Goal: Task Accomplishment & Management: Manage account settings

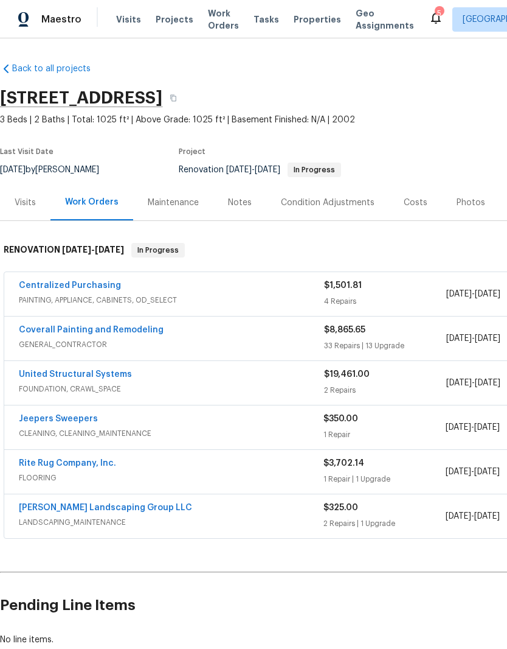
scroll to position [29, 0]
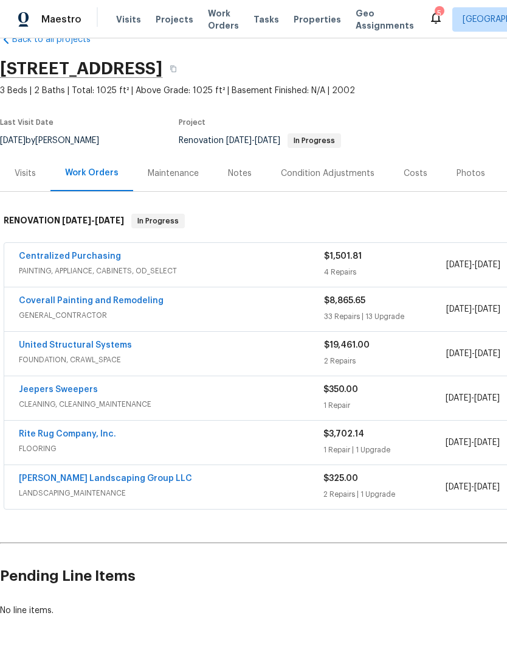
click at [86, 389] on link "Jeepers Sweepers" at bounding box center [58, 389] width 79 height 9
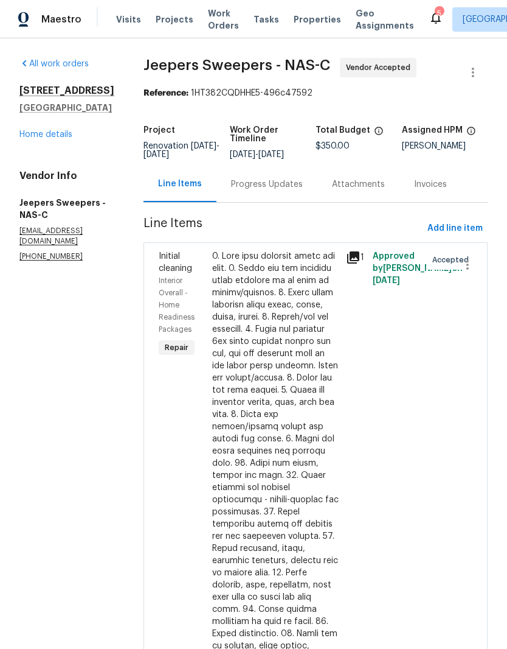
click at [301, 190] on div "Progress Updates" at bounding box center [267, 184] width 72 height 12
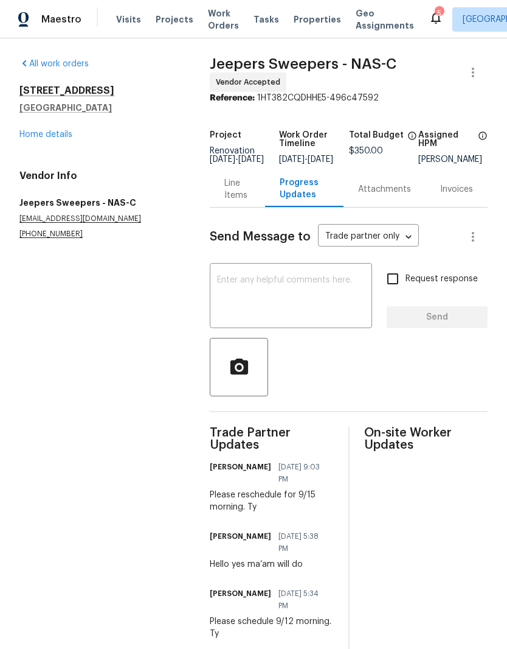
click at [326, 300] on textarea at bounding box center [291, 297] width 148 height 43
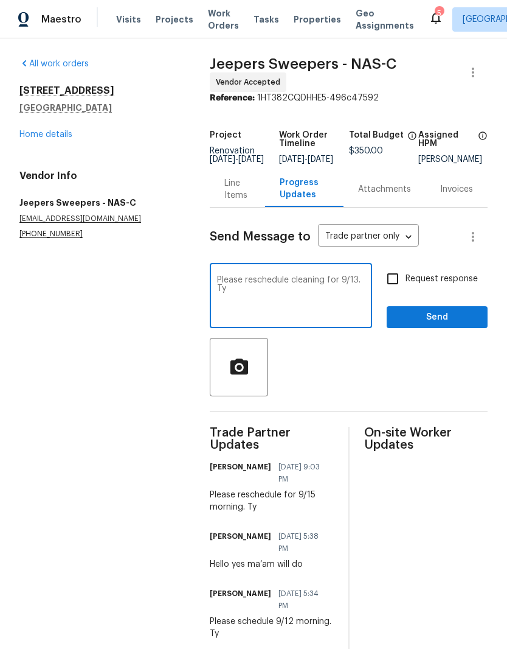
type textarea "Please reschedule cleaning for 9/13. Ty"
click at [440, 325] on span "Send" at bounding box center [438, 317] width 82 height 15
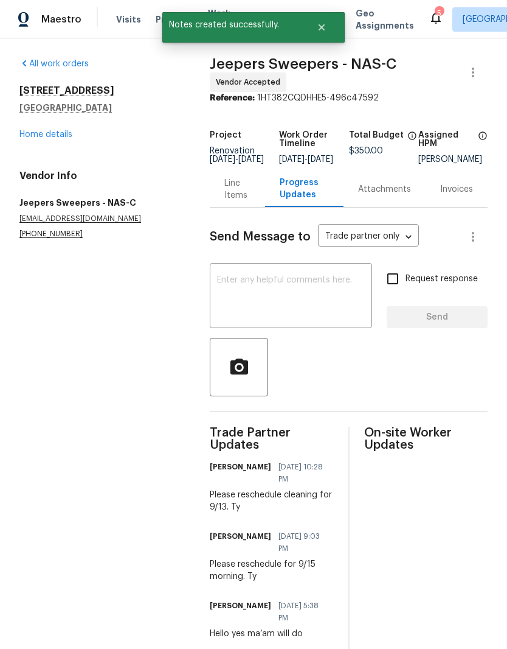
click at [69, 130] on link "Home details" at bounding box center [45, 134] width 53 height 9
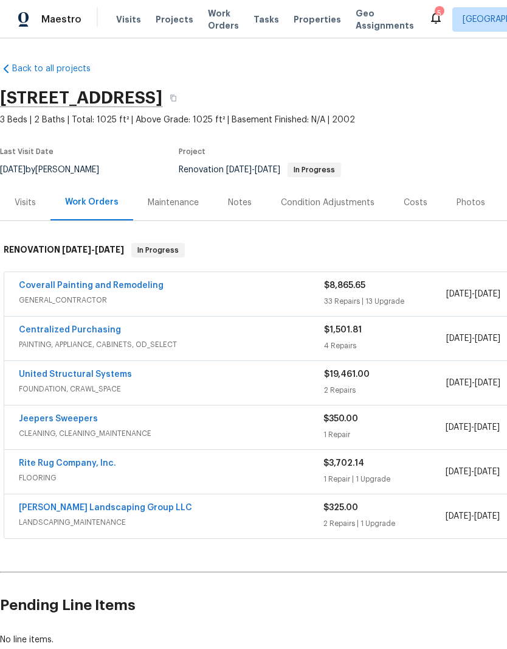
click at [118, 289] on link "Coverall Painting and Remodeling" at bounding box center [91, 285] width 145 height 9
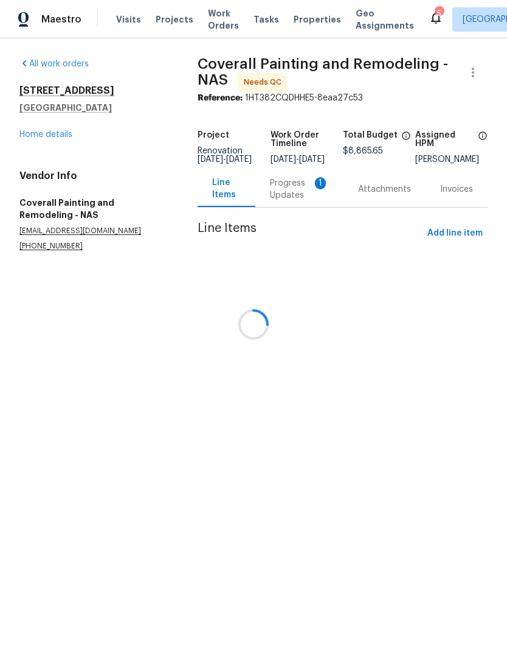
click at [304, 199] on div at bounding box center [253, 324] width 507 height 649
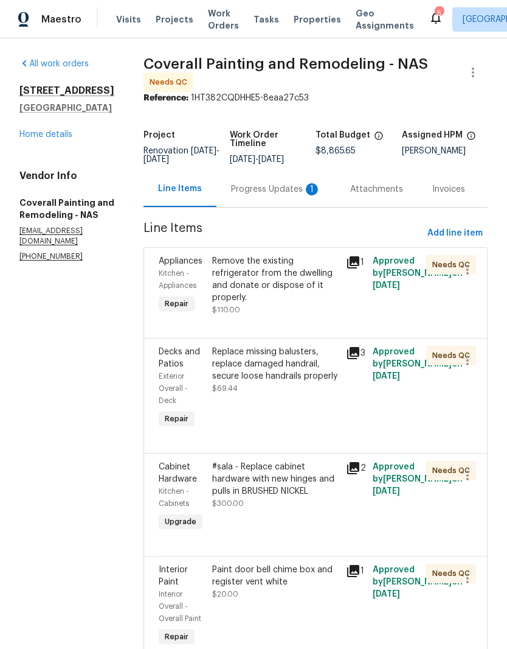
click at [292, 195] on div "Progress Updates 1" at bounding box center [276, 189] width 90 height 12
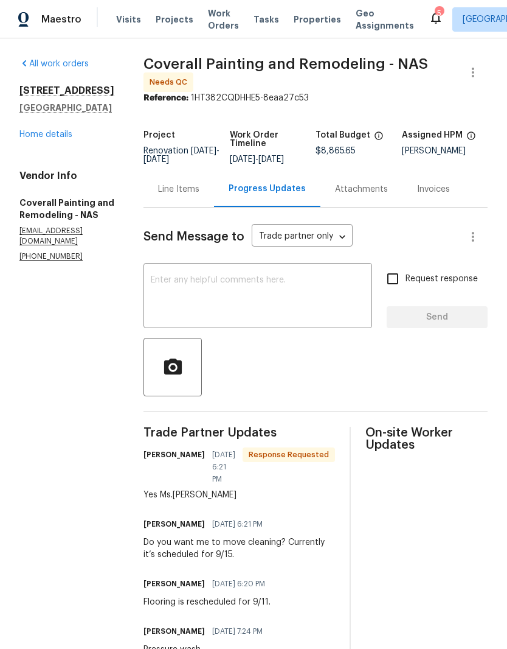
click at [265, 291] on textarea at bounding box center [258, 297] width 214 height 43
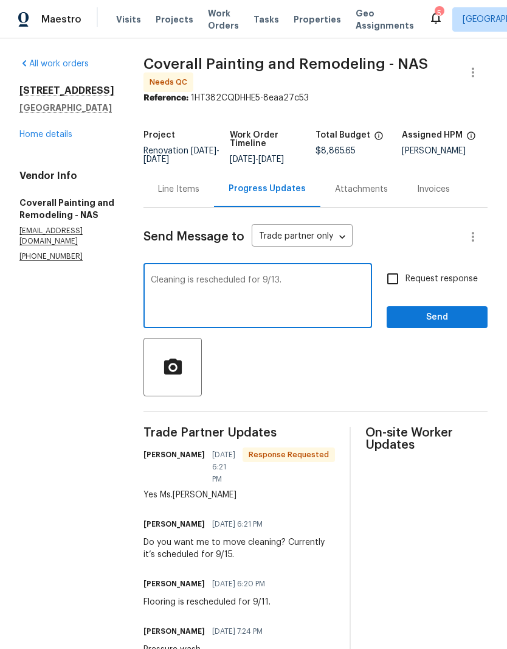
type textarea "Cleaning is rescheduled for 9/13."
click at [446, 322] on span "Send" at bounding box center [438, 317] width 82 height 15
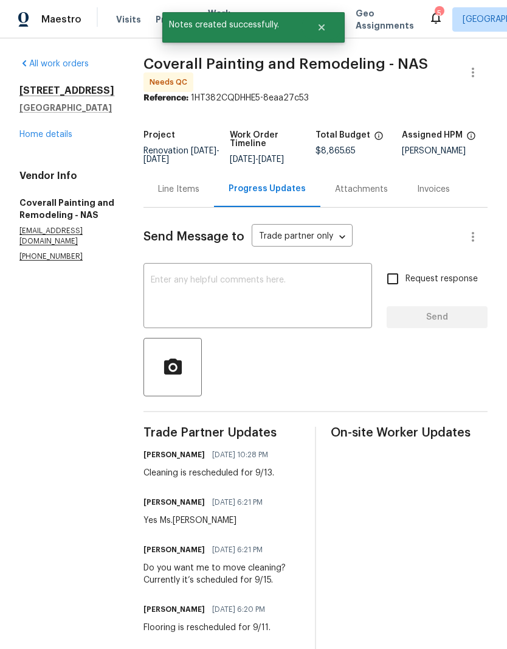
click at [53, 137] on link "Home details" at bounding box center [45, 134] width 53 height 9
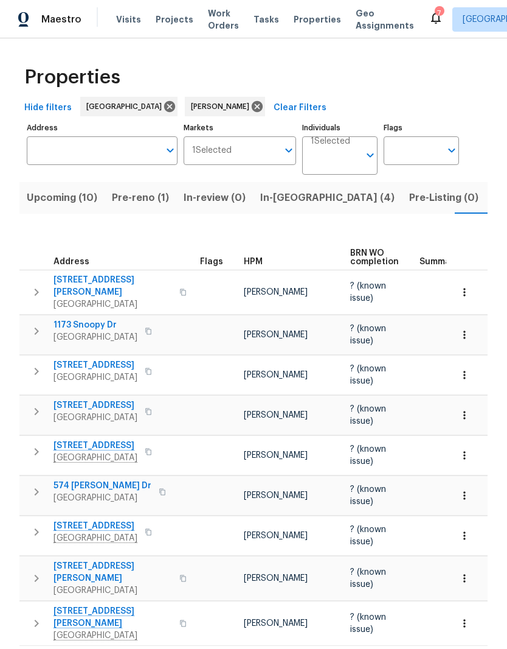
scroll to position [0, 32]
click at [111, 200] on span "Pre-reno (1)" at bounding box center [108, 197] width 57 height 17
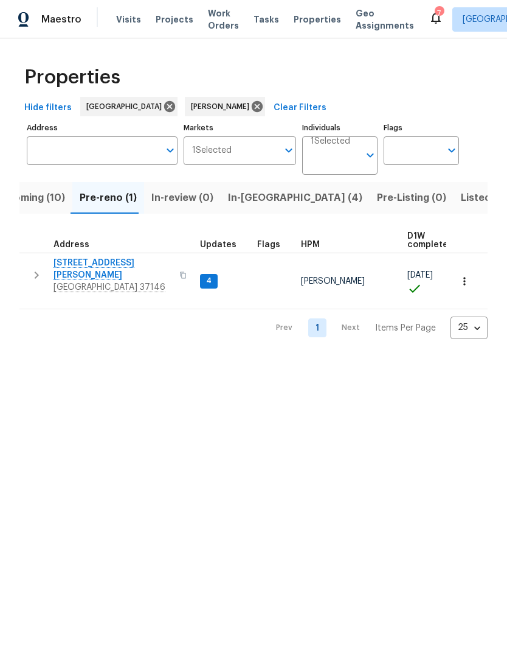
click at [95, 264] on span "157 Gabriella Ct" at bounding box center [113, 269] width 119 height 24
click at [461, 201] on span "Listed (23)" at bounding box center [487, 197] width 52 height 17
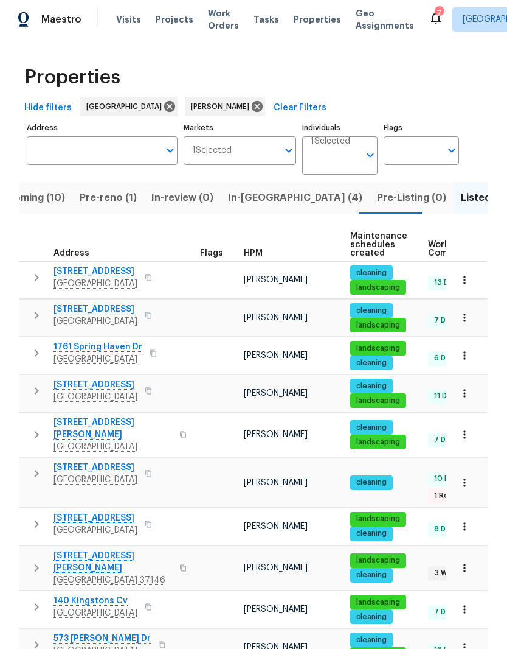
click at [102, 549] on span "[STREET_ADDRESS][PERSON_NAME]" at bounding box center [113, 561] width 119 height 24
click at [250, 200] on span "In-reno (4)" at bounding box center [295, 197] width 134 height 17
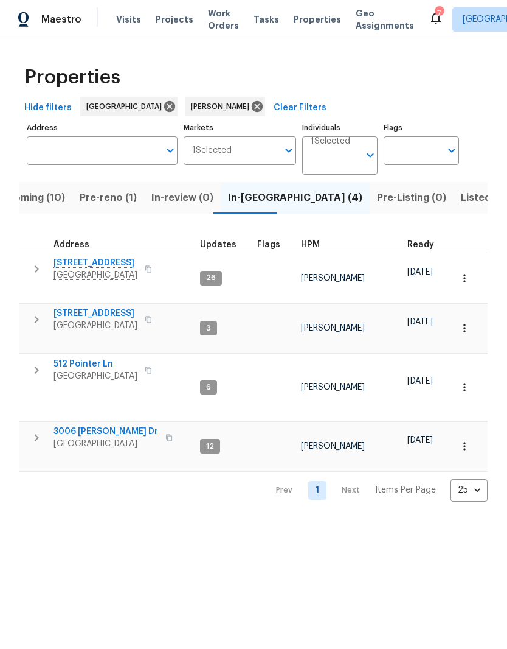
click at [96, 358] on span "512 Pointer Ln" at bounding box center [96, 364] width 84 height 12
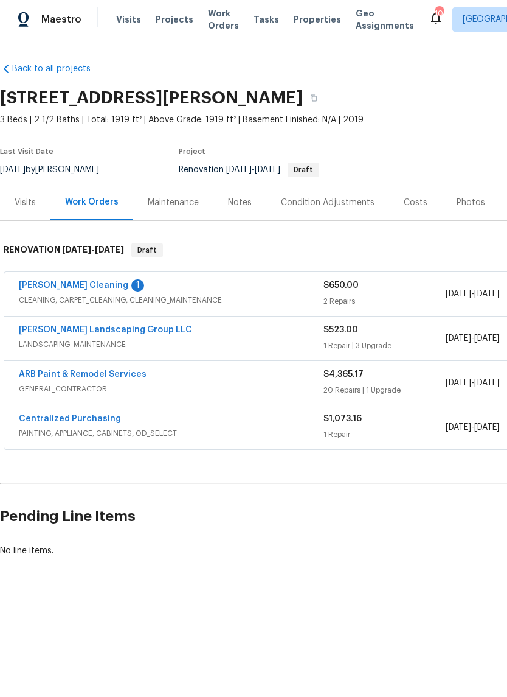
click at [33, 204] on div "Visits" at bounding box center [25, 203] width 21 height 12
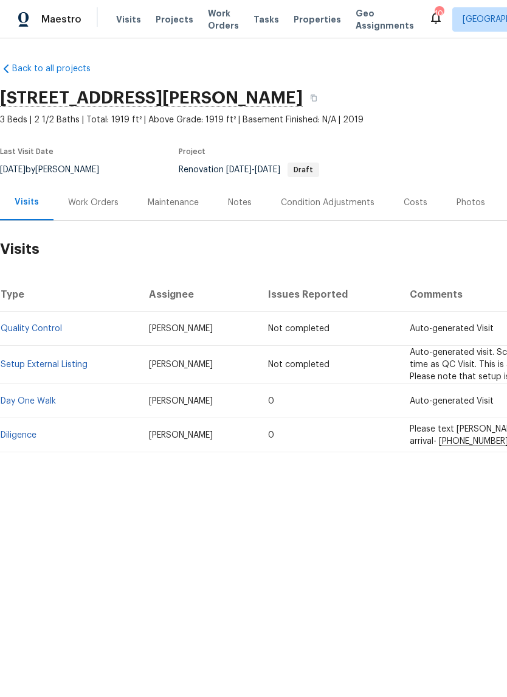
click at [37, 436] on link "Diligence" at bounding box center [19, 435] width 36 height 9
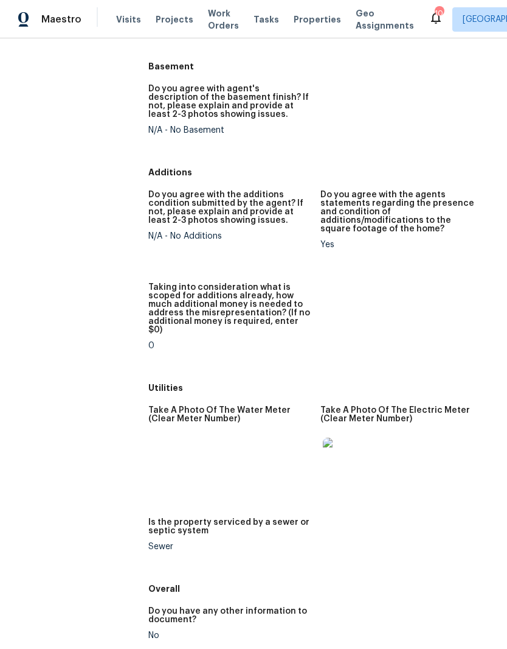
scroll to position [1668, 0]
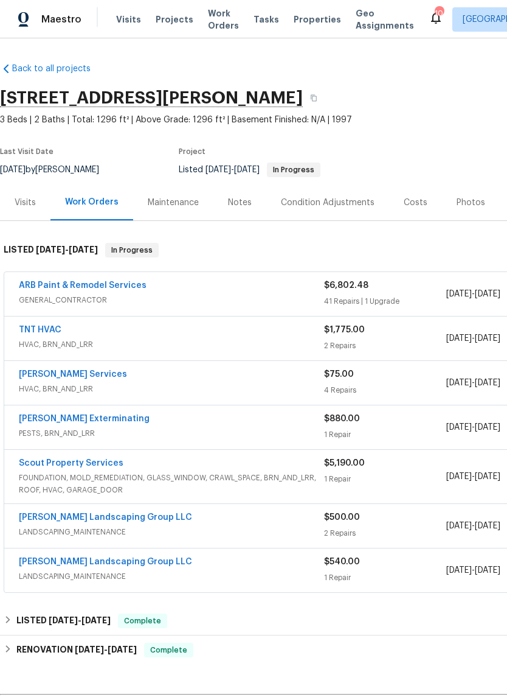
click at [417, 206] on div "Costs" at bounding box center [416, 203] width 24 height 12
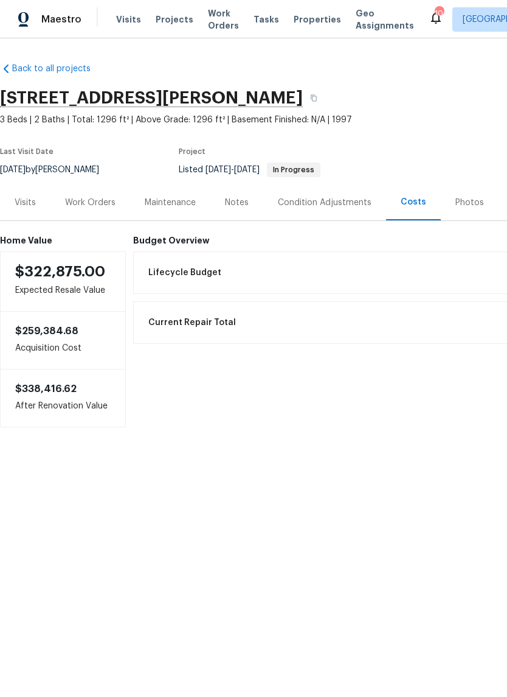
click at [100, 203] on div "Work Orders" at bounding box center [90, 203] width 50 height 12
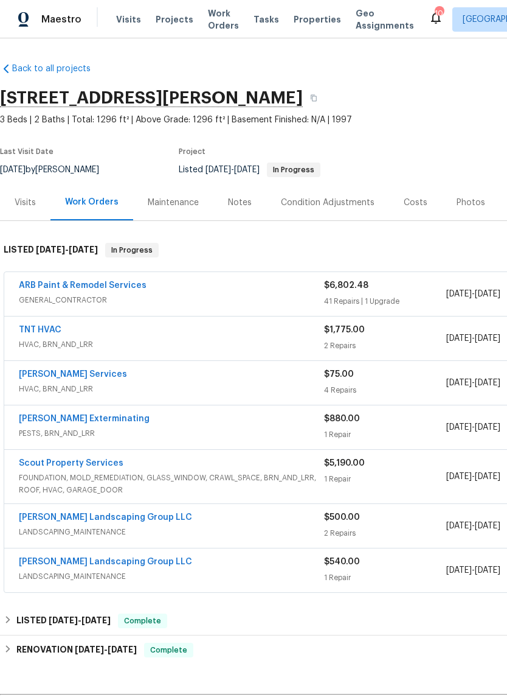
click at [113, 284] on link "ARB Paint & Remodel Services" at bounding box center [83, 285] width 128 height 9
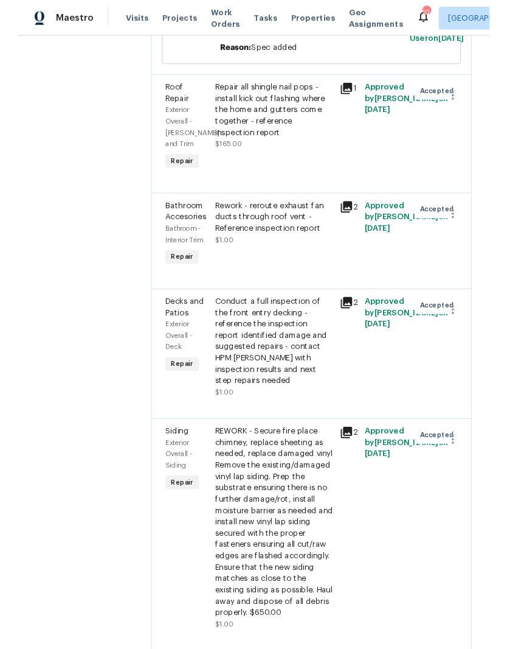
scroll to position [890, 0]
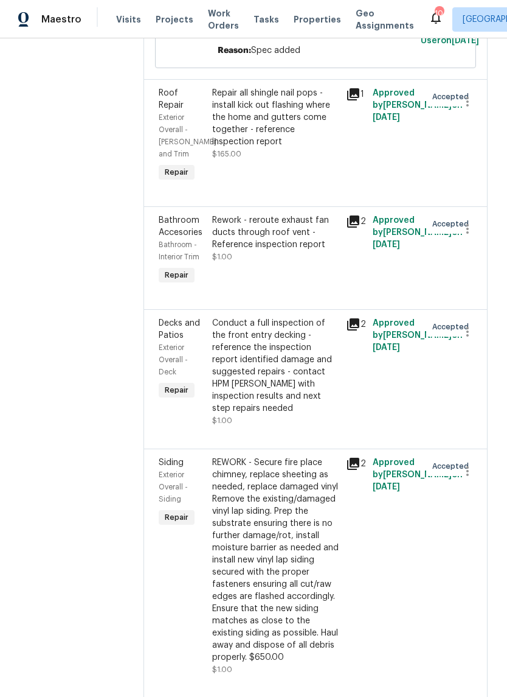
click at [282, 317] on div "Conduct a full inspection of the front entry decking - reference the inspection…" at bounding box center [275, 365] width 127 height 97
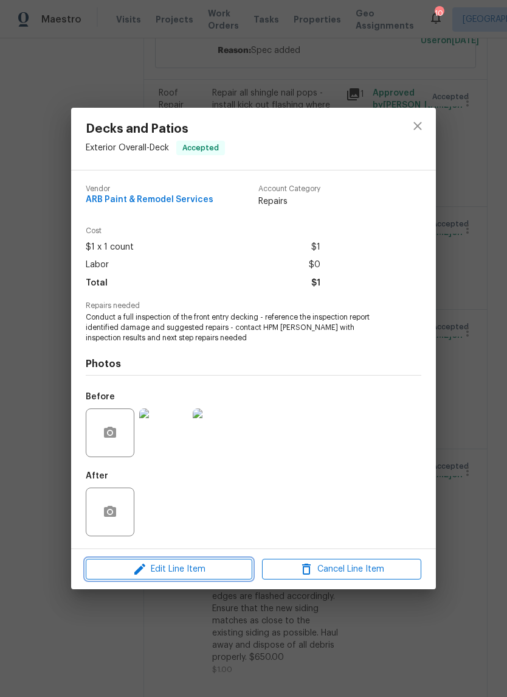
click at [206, 569] on span "Edit Line Item" at bounding box center [168, 569] width 159 height 15
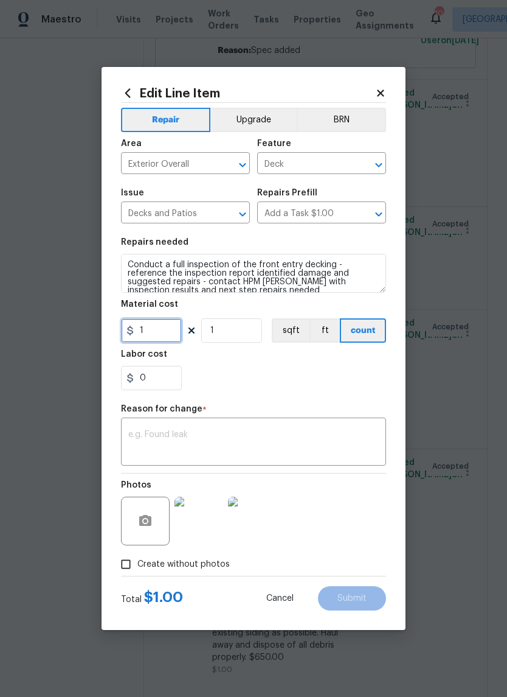
click at [163, 332] on input "1" at bounding box center [151, 330] width 61 height 24
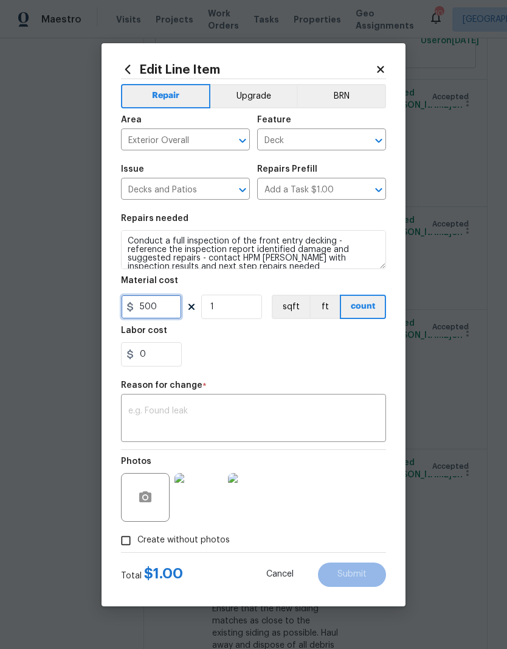
type input "500"
click at [246, 403] on div "x ​" at bounding box center [253, 419] width 265 height 45
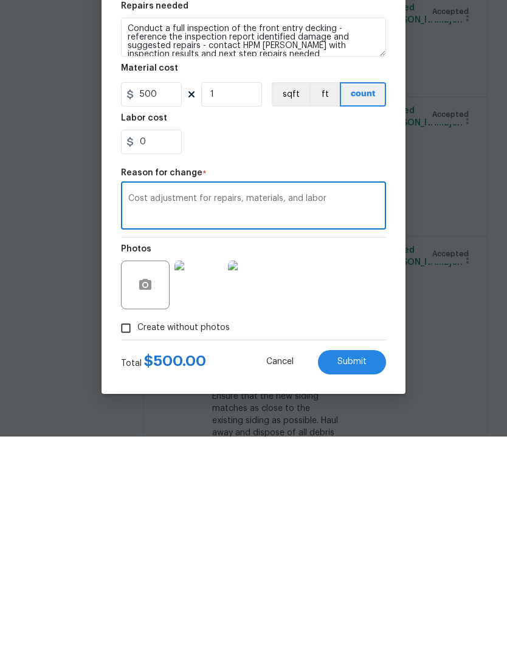
type textarea "Cost adjustment for repairs, materials, and labor"
click at [366, 569] on span "Submit" at bounding box center [352, 573] width 29 height 9
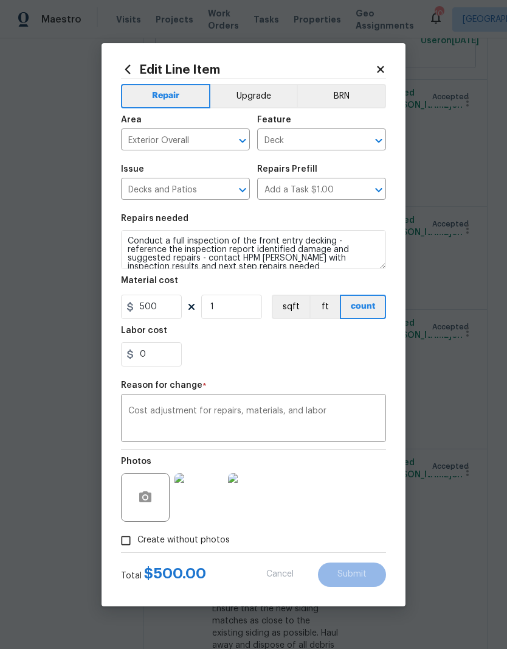
type input "1"
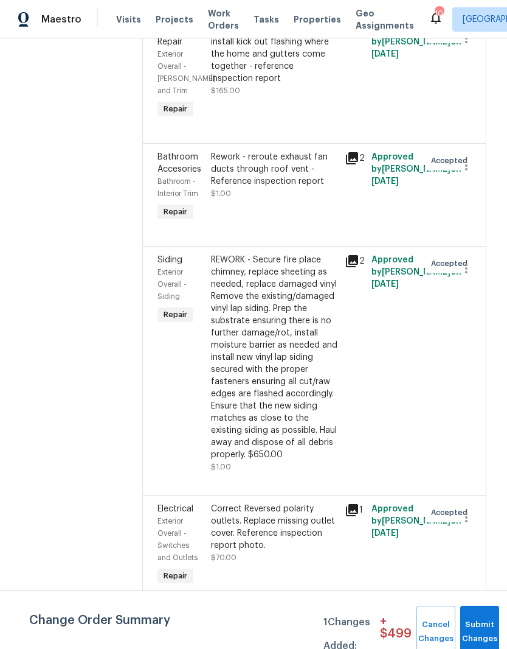
scroll to position [1219, 2]
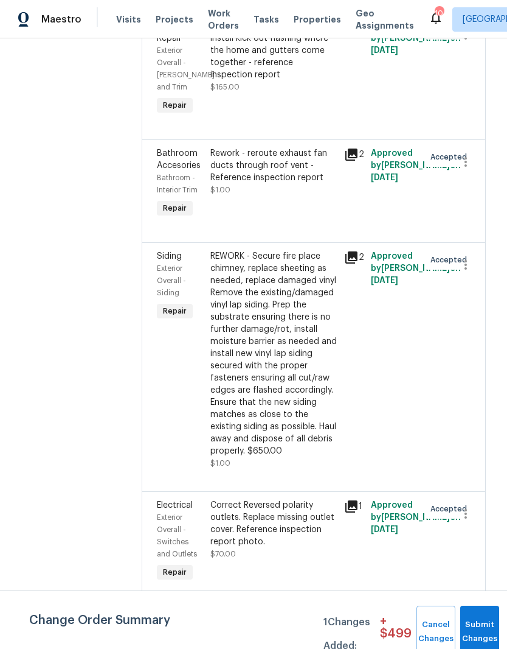
click at [279, 250] on div "REWORK - Secure fire place chimney, replace sheeting as needed, replace damaged…" at bounding box center [273, 353] width 127 height 207
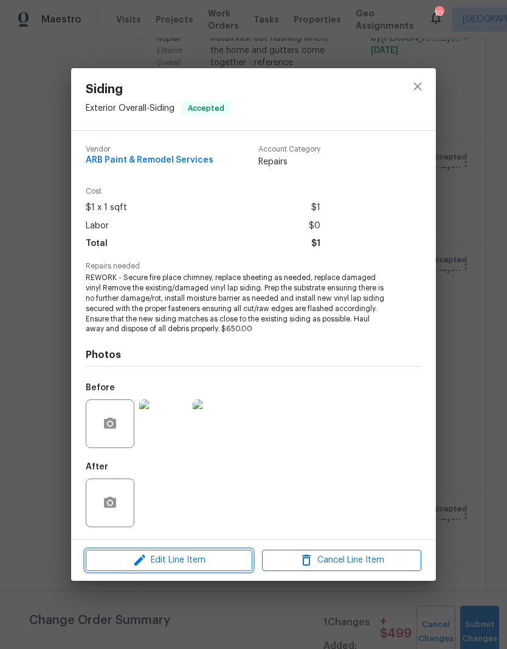
click at [220, 560] on span "Edit Line Item" at bounding box center [168, 559] width 159 height 15
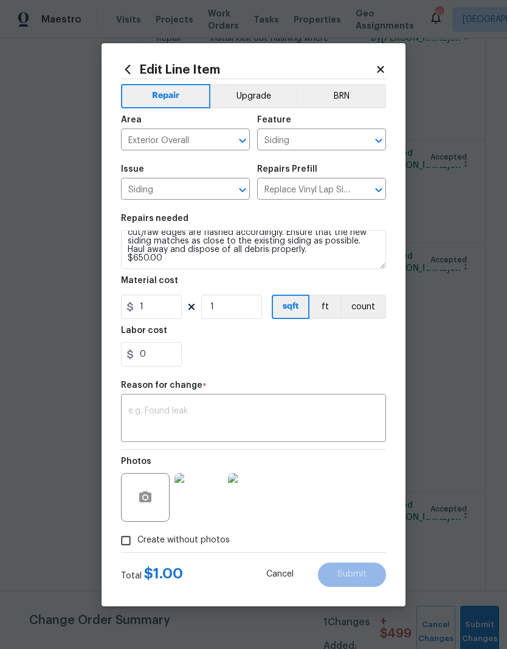
scroll to position [51, 0]
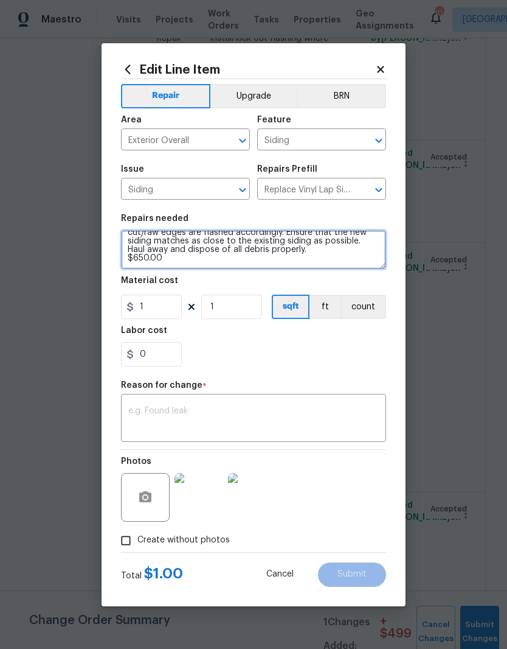
click at [190, 262] on textarea "REWORK - Secure fire place chimney, replace sheeting as needed, replace damaged…" at bounding box center [253, 249] width 265 height 39
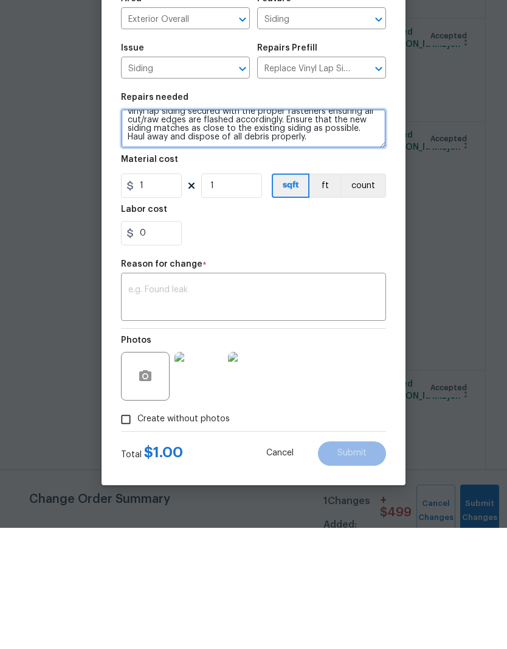
type textarea "REWORK - Secure fire place chimney, replace sheeting as needed, replace damaged…"
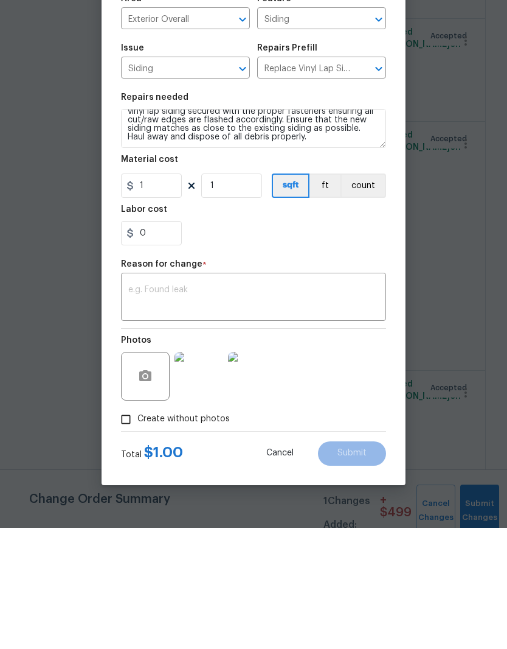
click at [199, 406] on textarea at bounding box center [253, 419] width 251 height 26
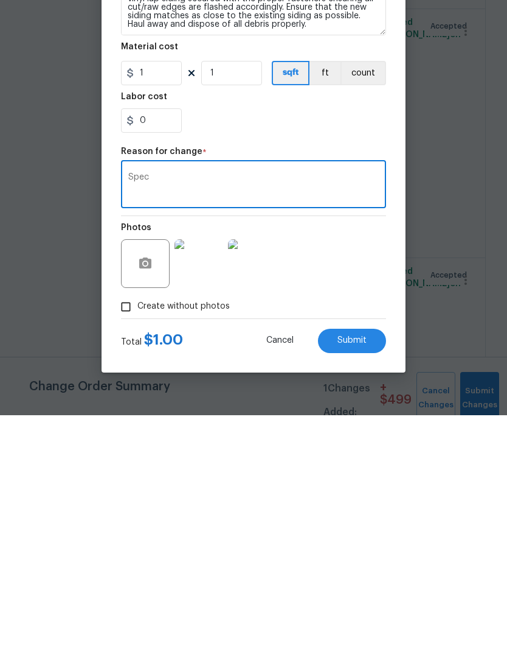
type textarea "Spec"
click at [364, 569] on span "Submit" at bounding box center [352, 573] width 29 height 9
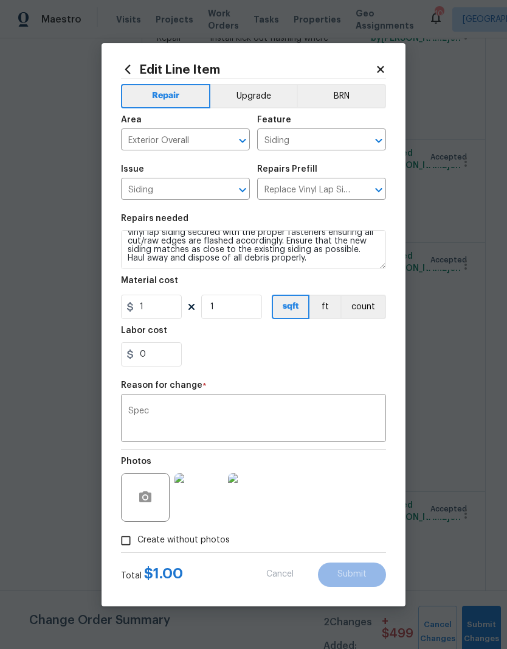
type textarea "REWORK - Secure fire place chimney, replace sheeting as needed, replace damaged…"
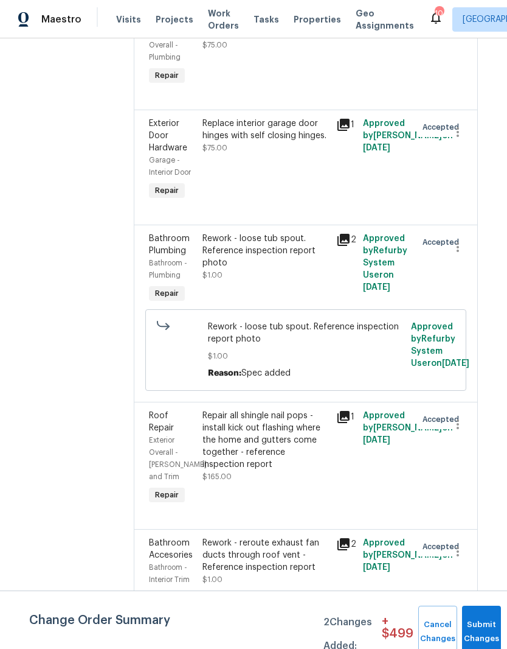
scroll to position [1264, 10]
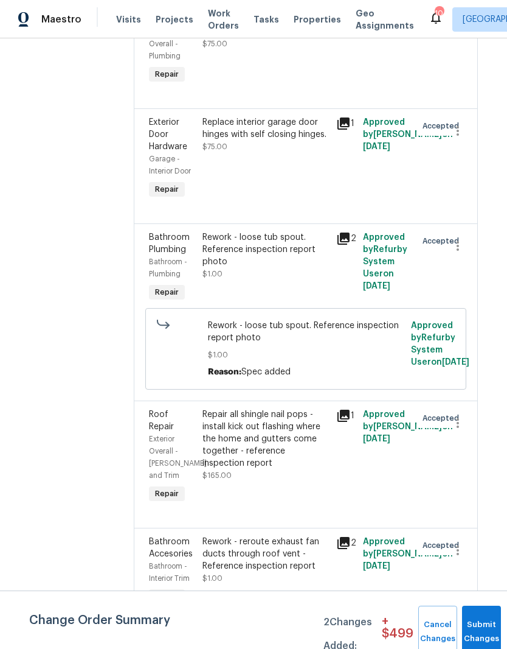
click at [267, 408] on div "Repair all shingle nail pops - install kick out flashing where the home and gut…" at bounding box center [266, 438] width 127 height 61
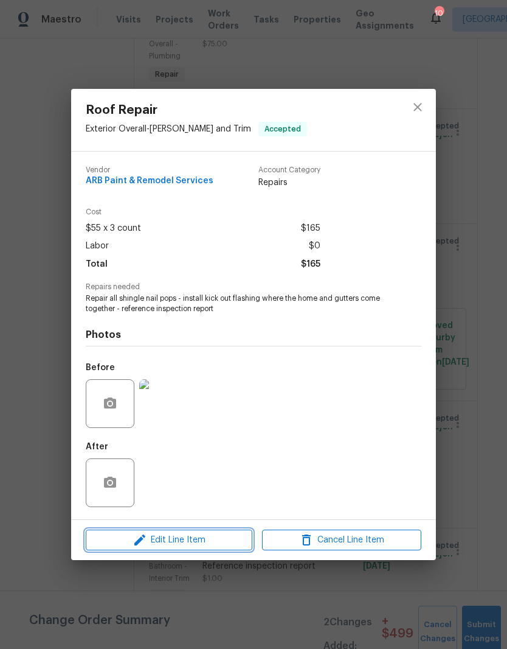
click at [212, 548] on span "Edit Line Item" at bounding box center [168, 539] width 159 height 15
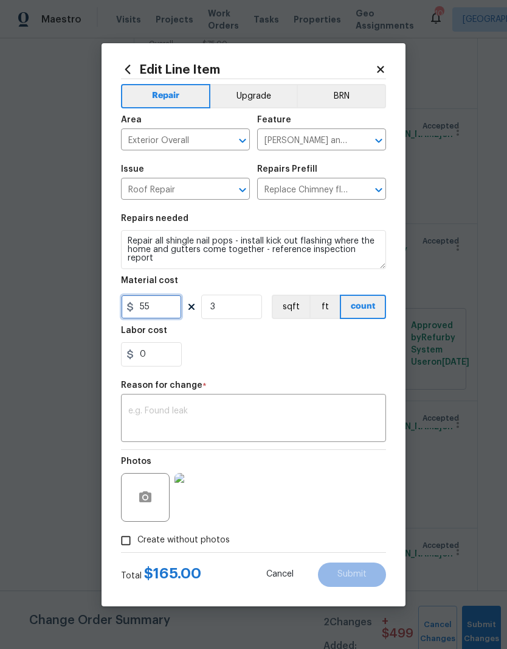
click at [170, 310] on input "55" at bounding box center [151, 306] width 61 height 24
type input "450"
click at [233, 309] on section "Repairs needed Repair all shingle nail pops - install kick out [MEDICAL_DATA] w…" at bounding box center [253, 290] width 265 height 167
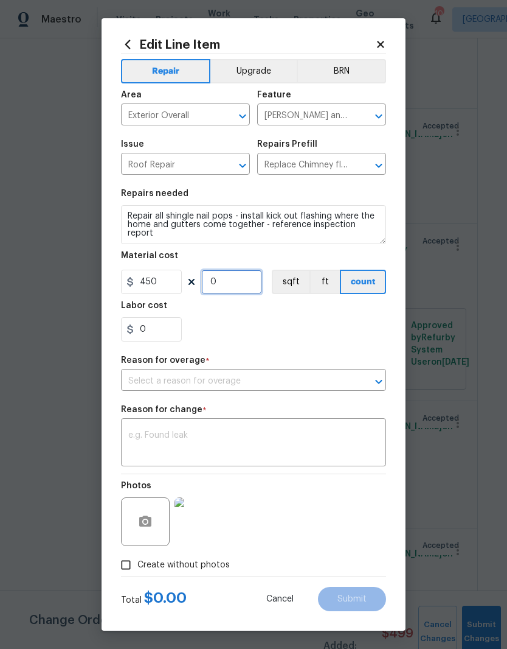
type input "1"
click at [377, 386] on icon "Open" at bounding box center [379, 381] width 15 height 15
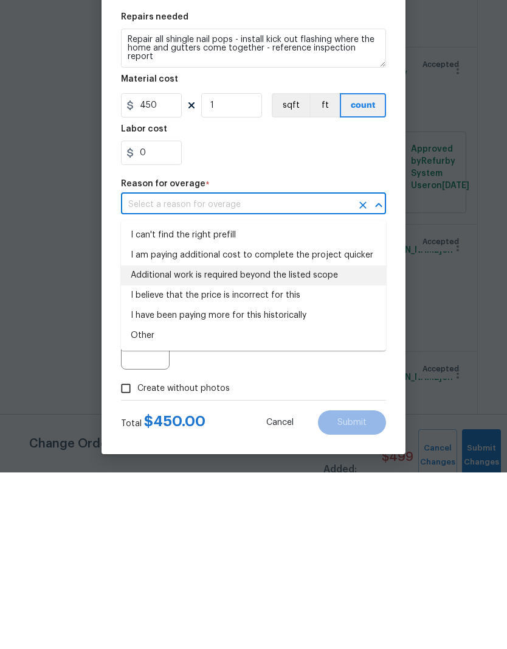
click at [292, 442] on li "Additional work is required beyond the listed scope" at bounding box center [253, 452] width 265 height 20
type input "Additional work is required beyond the listed scope"
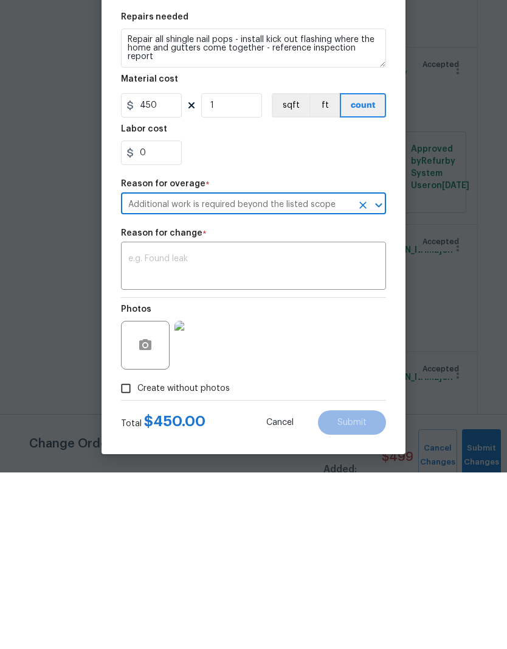
click at [184, 431] on textarea at bounding box center [253, 444] width 251 height 26
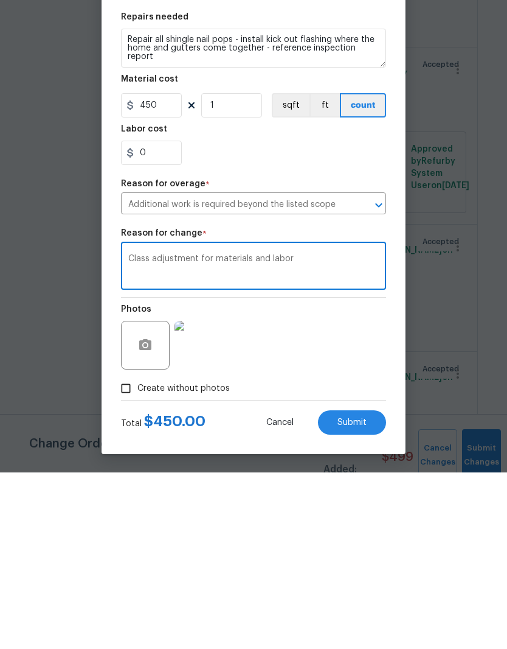
click at [140, 431] on textarea "Class adjustment for materials and labor" at bounding box center [253, 444] width 251 height 26
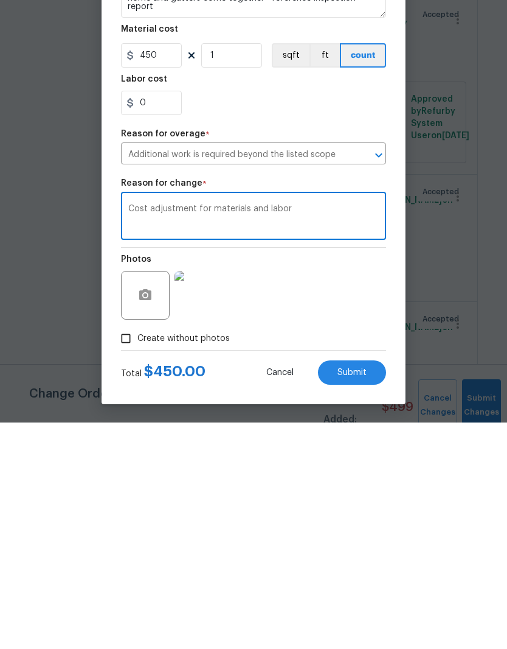
scroll to position [50, 0]
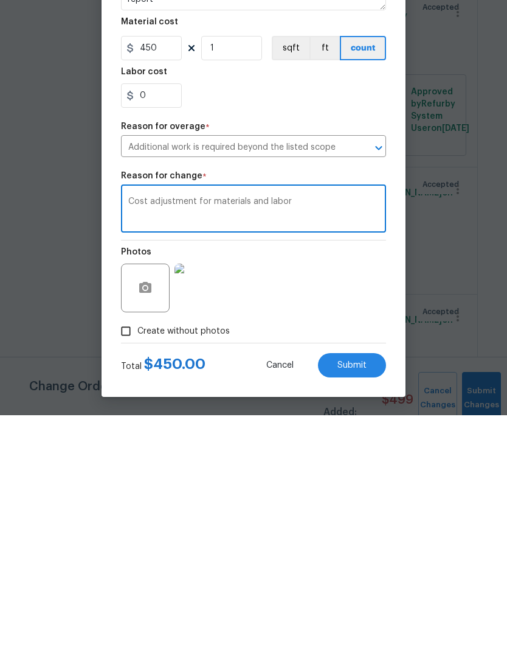
click at [318, 431] on textarea "Cost adjustment for materials and labor" at bounding box center [253, 444] width 251 height 26
type textarea "Cost adjustment for materials and labor"
click at [357, 594] on span "Submit" at bounding box center [352, 598] width 29 height 9
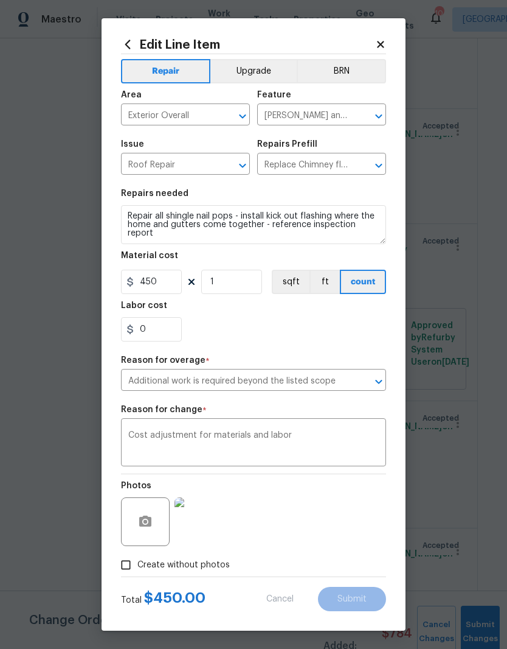
type input "3"
type input "55"
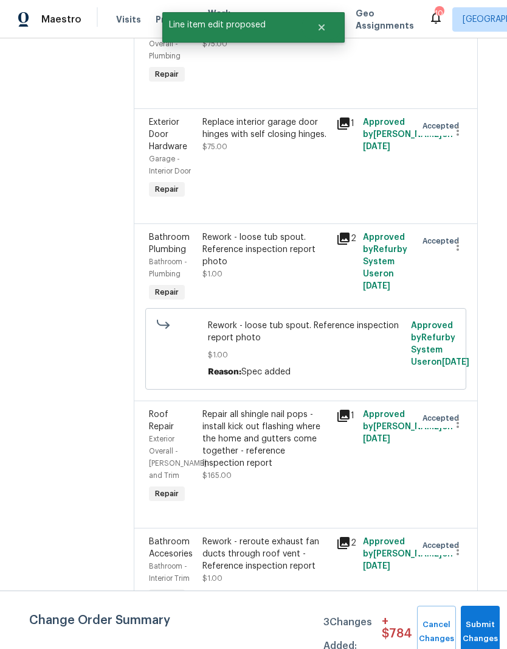
scroll to position [0, 0]
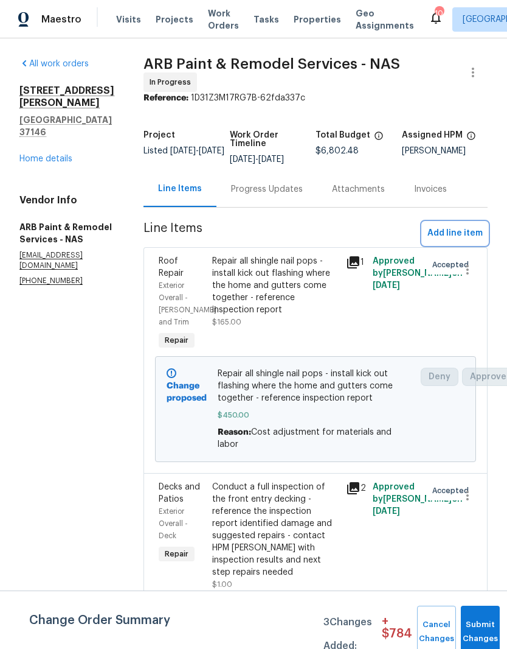
click at [464, 229] on span "Add line item" at bounding box center [455, 233] width 55 height 15
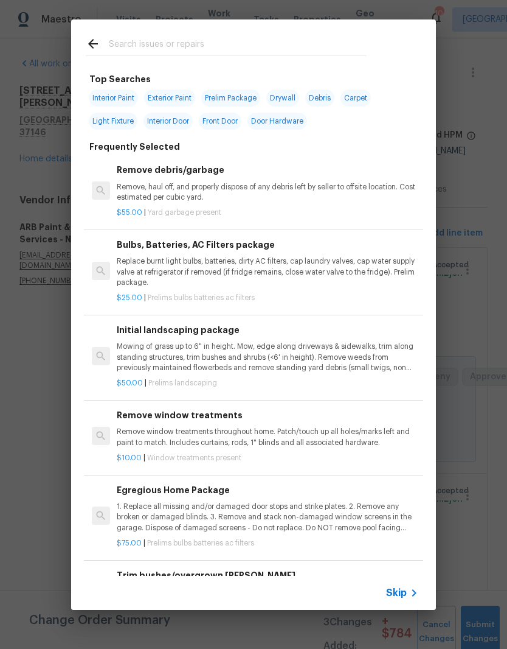
click at [96, 39] on icon at bounding box center [93, 44] width 15 height 15
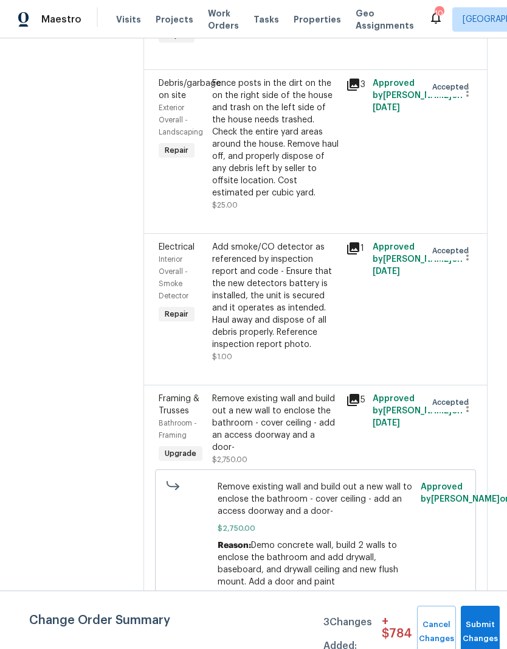
scroll to position [3274, 0]
click at [291, 240] on div "Add smoke/CO detector as referenced by inspection report and code - Ensure that…" at bounding box center [275, 295] width 127 height 110
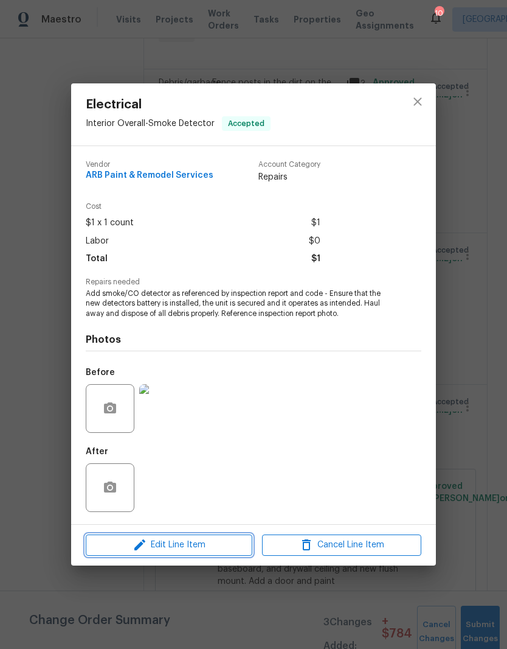
click at [212, 546] on span "Edit Line Item" at bounding box center [168, 544] width 159 height 15
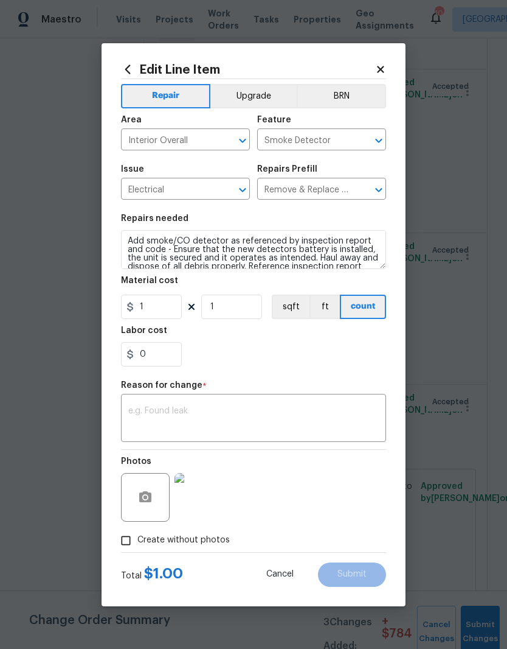
click at [209, 507] on img at bounding box center [199, 497] width 49 height 49
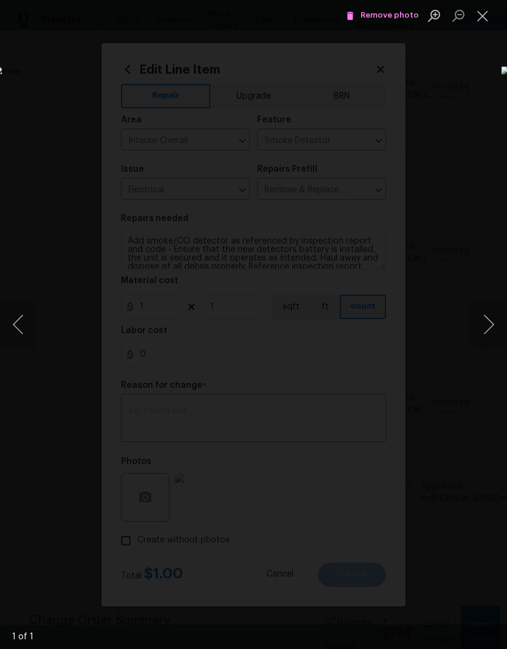
click at [485, 17] on button "Close lightbox" at bounding box center [483, 15] width 24 height 21
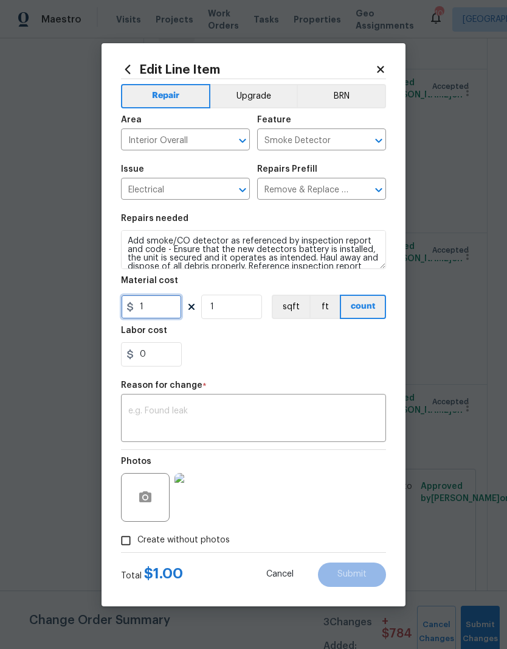
click at [165, 307] on input "1" at bounding box center [151, 306] width 61 height 24
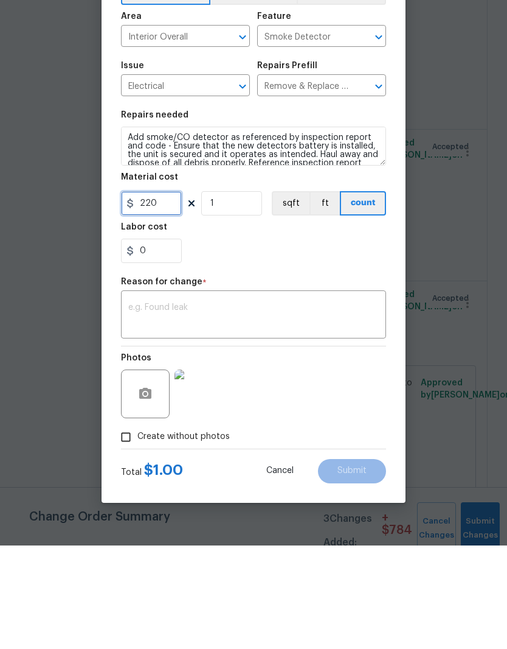
type input "220"
click at [206, 406] on textarea at bounding box center [253, 419] width 251 height 26
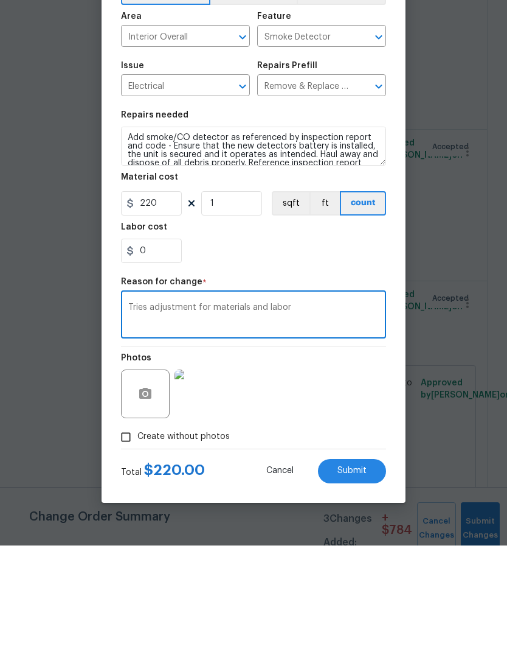
click at [148, 406] on textarea "Tries adjustment for materials and labor" at bounding box center [253, 419] width 251 height 26
click at [335, 406] on textarea "Cost adjustment for materials and labor" at bounding box center [253, 419] width 251 height 26
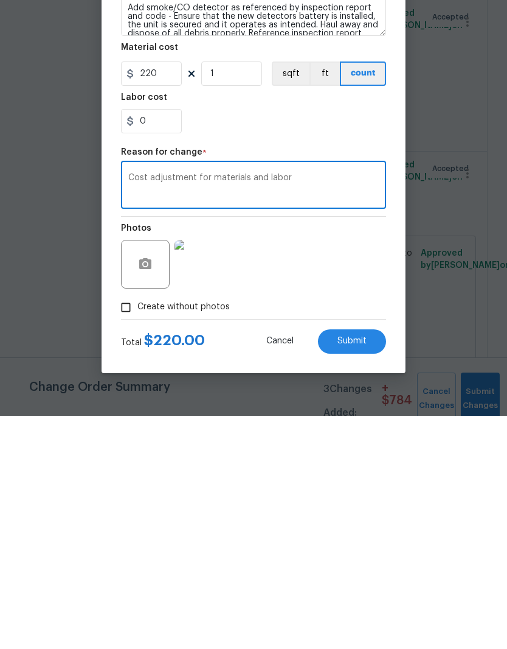
type textarea "Cost adjustment for materials and labor"
click at [367, 562] on button "Submit" at bounding box center [352, 574] width 68 height 24
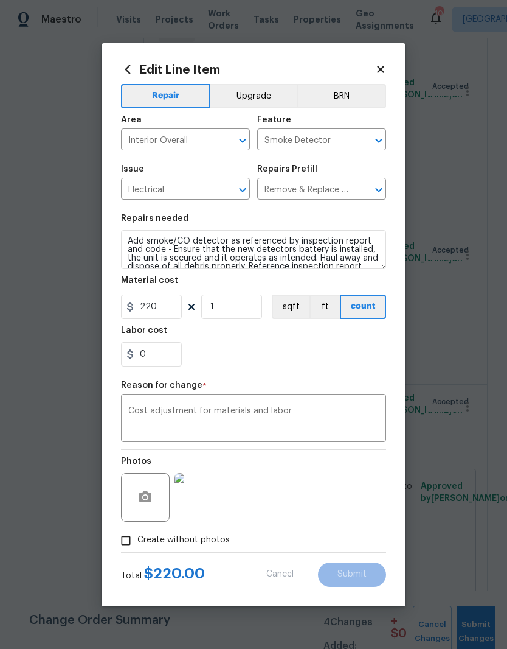
type input "1"
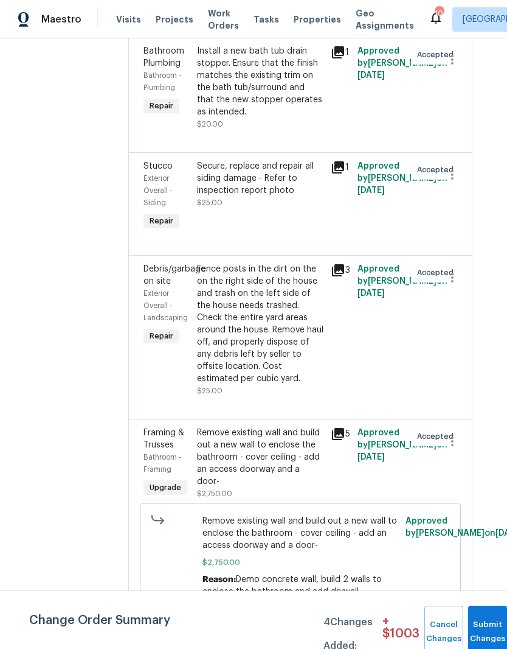
scroll to position [3375, 15]
click at [258, 426] on div "Remove existing wall and build out a new wall to enclose the bathroom - cover c…" at bounding box center [260, 456] width 127 height 61
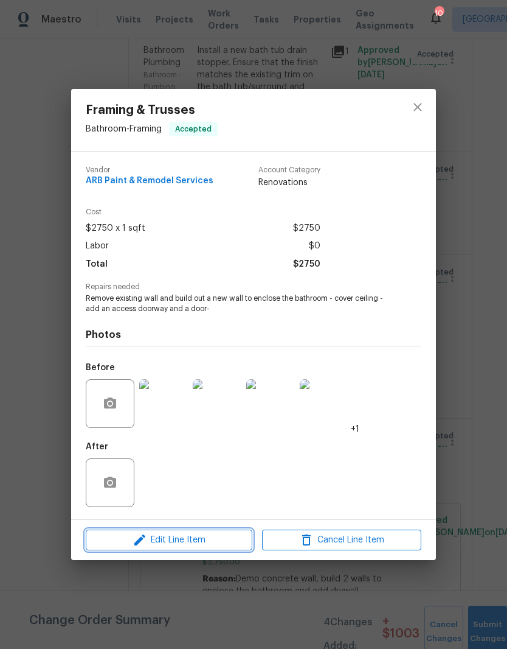
click at [202, 541] on span "Edit Line Item" at bounding box center [168, 539] width 159 height 15
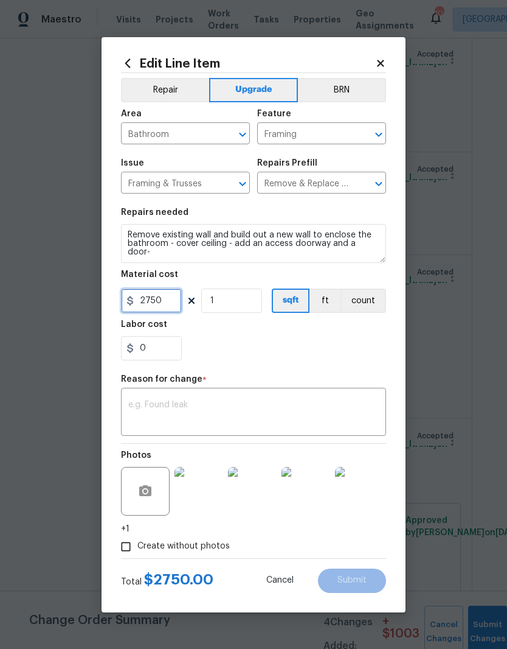
click at [173, 296] on input "2750" at bounding box center [151, 300] width 61 height 24
click at [171, 299] on input "2750" at bounding box center [151, 300] width 61 height 24
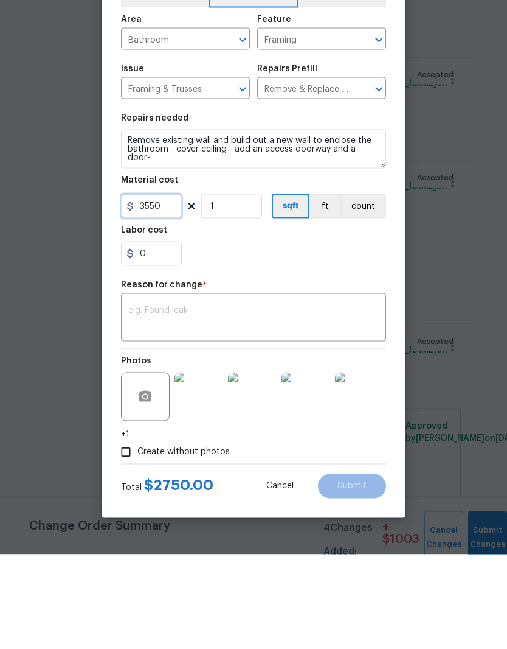
type input "3550"
click at [229, 400] on textarea at bounding box center [253, 413] width 251 height 26
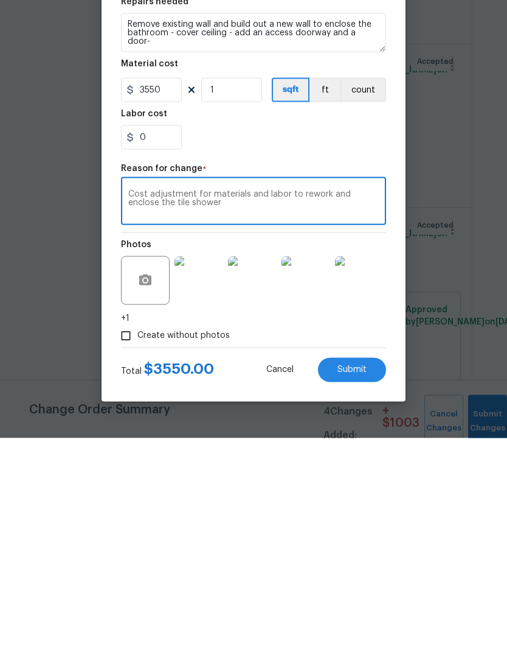
type textarea "Cost adjustment for materials and labor to rework and enclose the tile shower"
click at [356, 576] on span "Submit" at bounding box center [352, 580] width 29 height 9
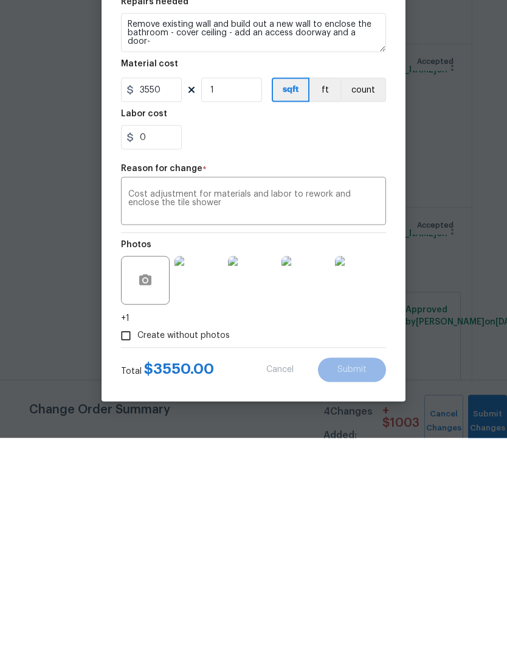
scroll to position [50, 0]
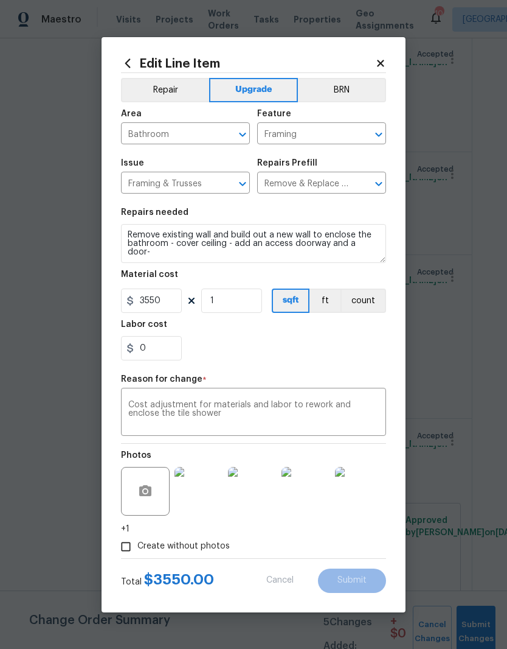
type input "2750"
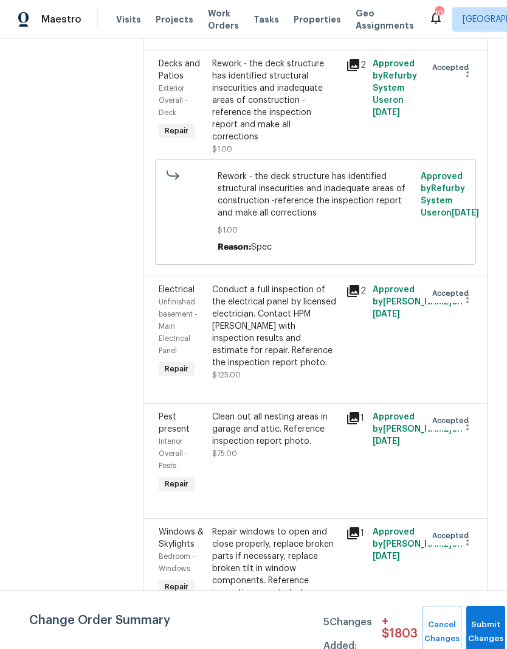
scroll to position [4453, 0]
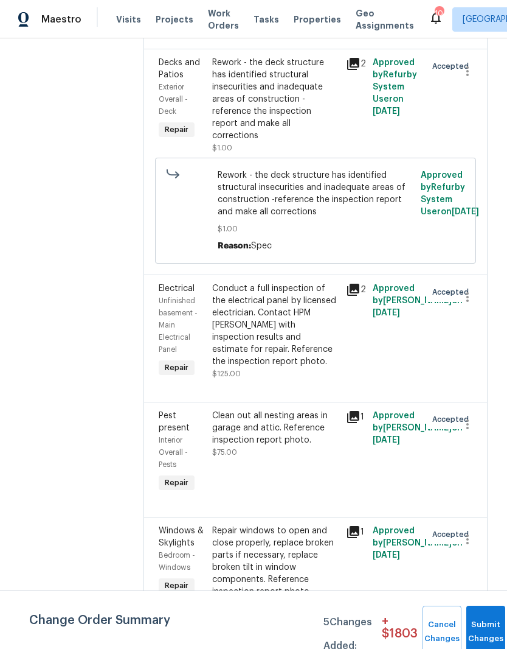
click at [271, 282] on div "Conduct a full inspection of the electrical panel by licensed electrician. Cont…" at bounding box center [275, 324] width 127 height 85
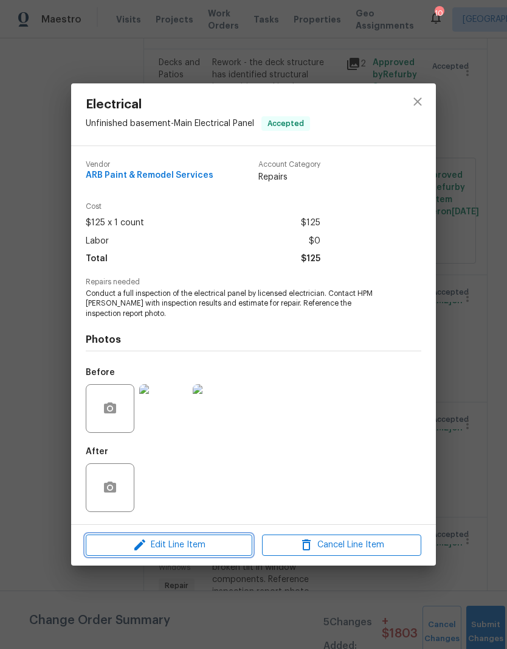
click at [215, 551] on span "Edit Line Item" at bounding box center [168, 544] width 159 height 15
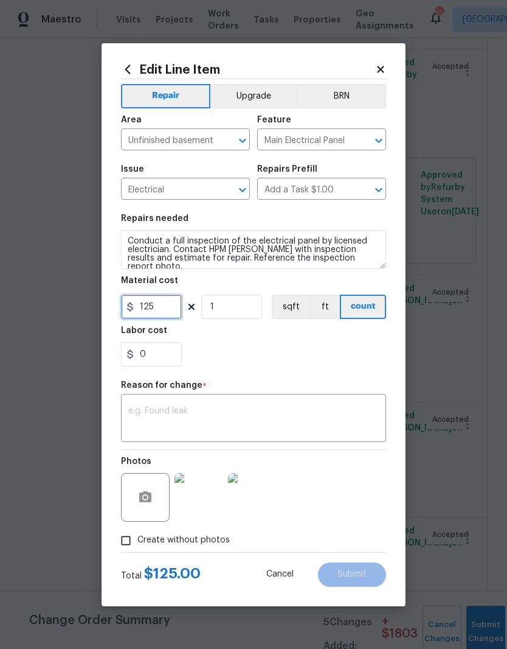
click at [172, 307] on input "125" at bounding box center [151, 306] width 61 height 24
type input "800"
click at [290, 407] on textarea at bounding box center [253, 419] width 251 height 26
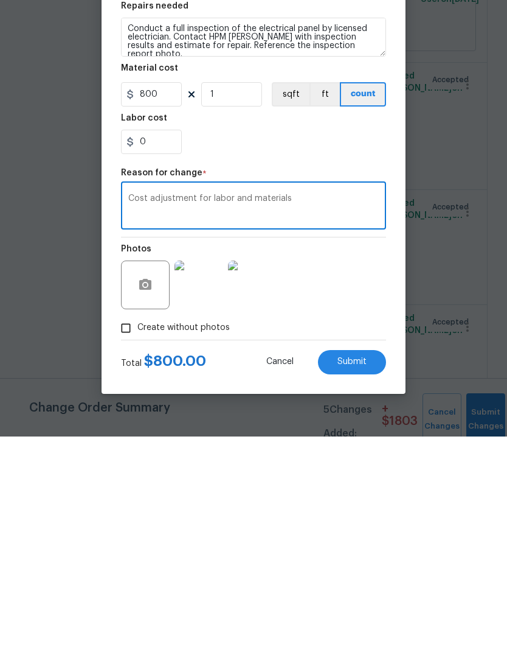
type textarea "Cost adjustment for labor and materials"
click at [357, 569] on span "Submit" at bounding box center [352, 573] width 29 height 9
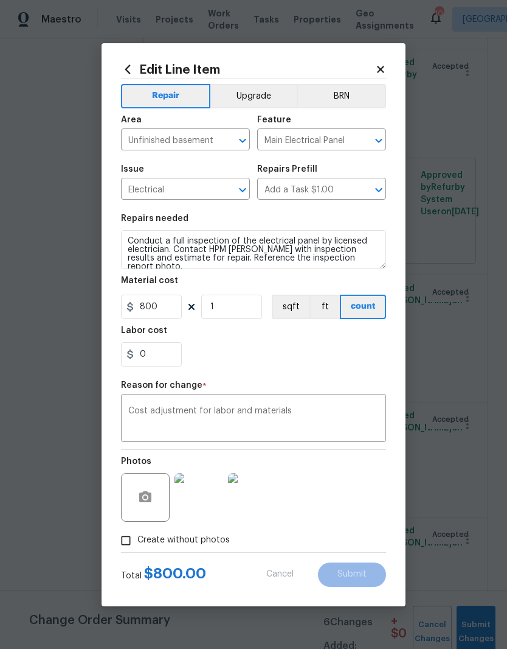
type input "125"
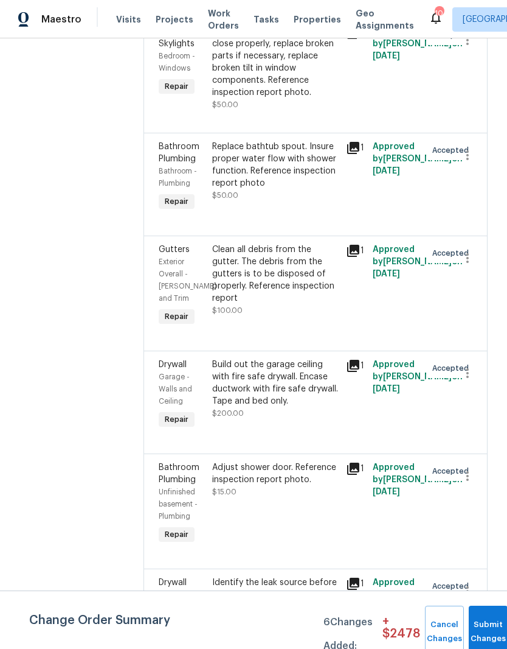
scroll to position [5075, 0]
click at [259, 358] on div "Build out the garage ceiling with fire safe drywall. Encase ductwork with fire …" at bounding box center [275, 382] width 127 height 49
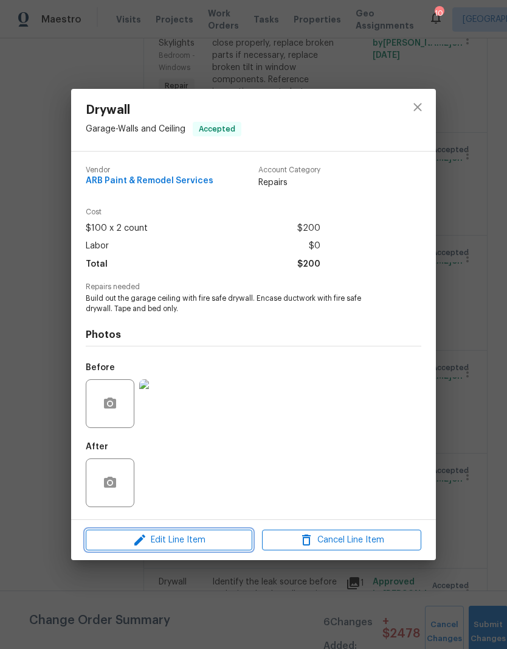
click at [193, 542] on span "Edit Line Item" at bounding box center [168, 539] width 159 height 15
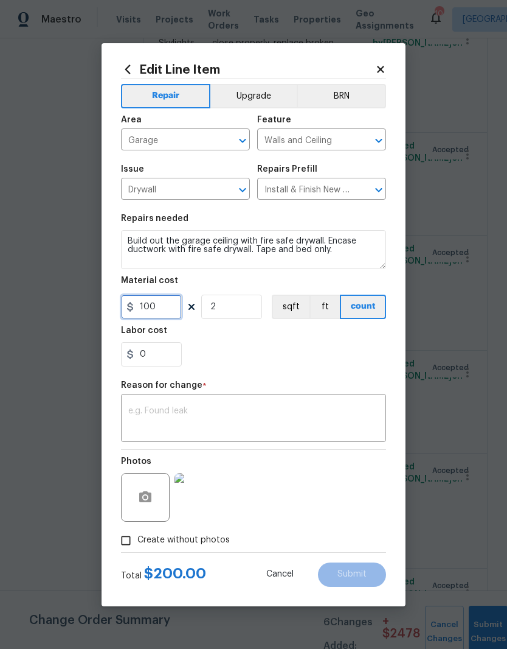
click at [170, 306] on input "100" at bounding box center [151, 306] width 61 height 24
type input "3500"
click at [234, 308] on input "2" at bounding box center [231, 306] width 61 height 24
type input "1"
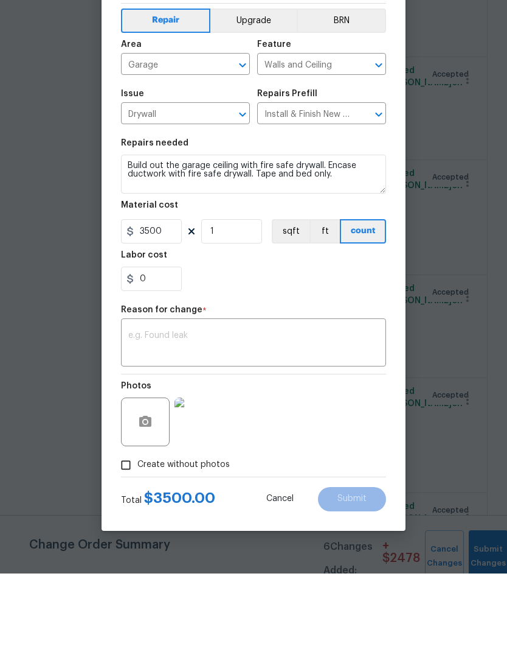
click at [248, 406] on textarea at bounding box center [253, 419] width 251 height 26
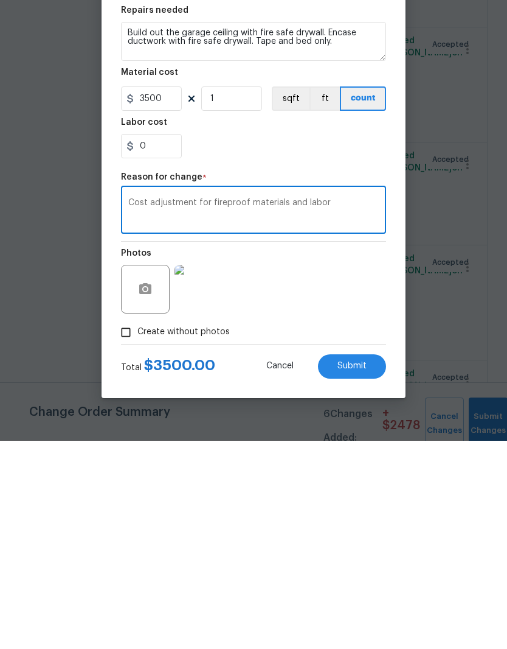
type textarea "Cost adjustment for fireproof materials and labor"
click at [356, 569] on span "Submit" at bounding box center [352, 573] width 29 height 9
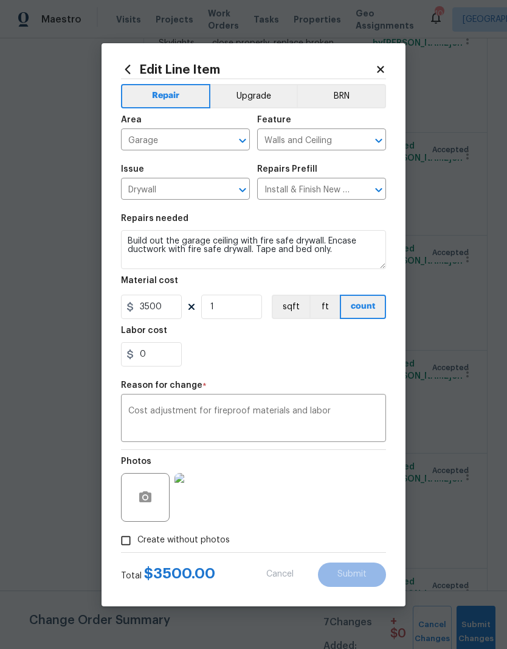
type input "2"
type input "100"
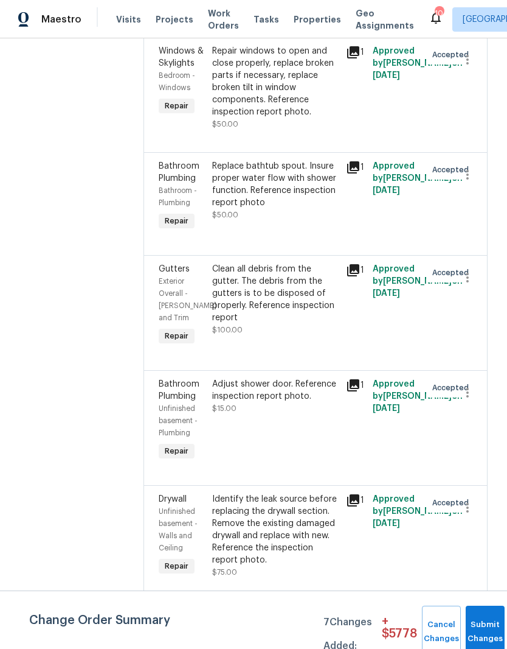
scroll to position [5257, 0]
click at [279, 492] on div "Identify the leak source before replacing the drywall section. Remove the exist…" at bounding box center [275, 528] width 127 height 73
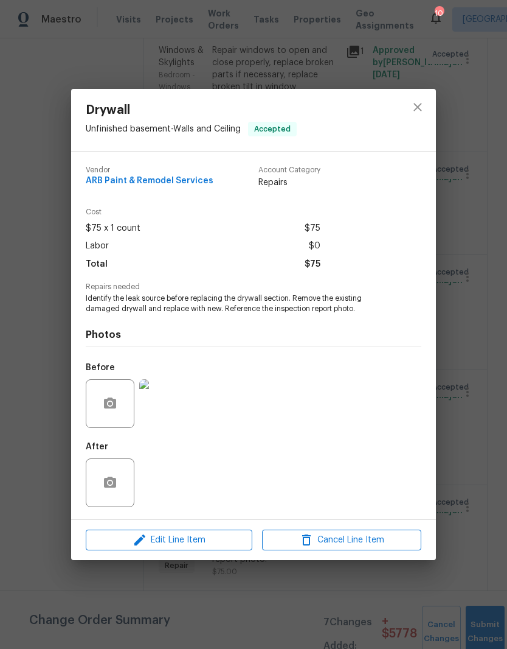
click at [171, 408] on img at bounding box center [163, 403] width 49 height 49
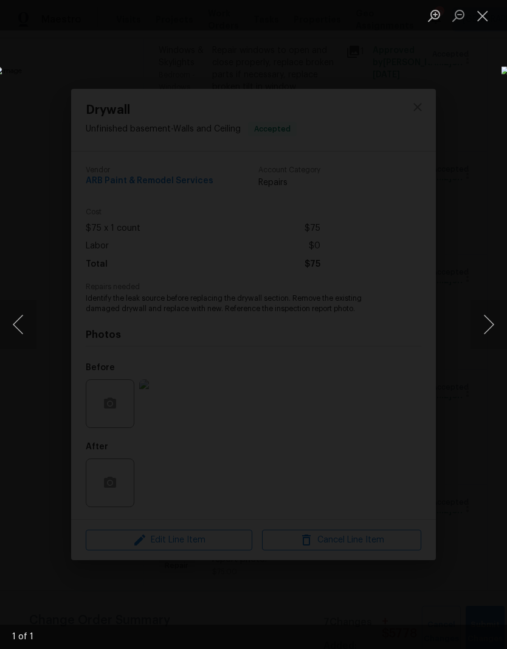
click at [485, 18] on button "Close lightbox" at bounding box center [483, 15] width 24 height 21
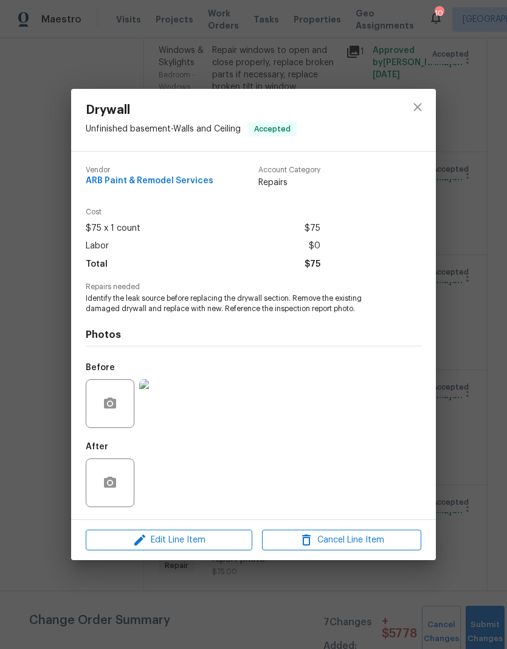
click at [212, 542] on span "Edit Line Item" at bounding box center [168, 539] width 159 height 15
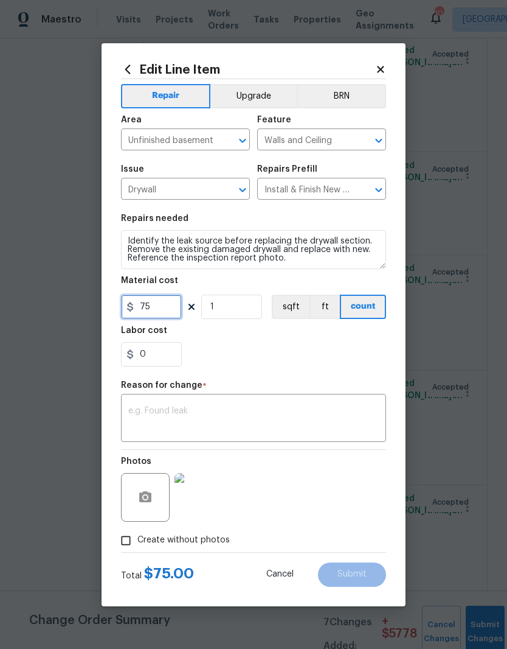
click at [169, 307] on input "75" at bounding box center [151, 306] width 61 height 24
type input "600"
click at [238, 405] on div "x ​" at bounding box center [253, 419] width 265 height 45
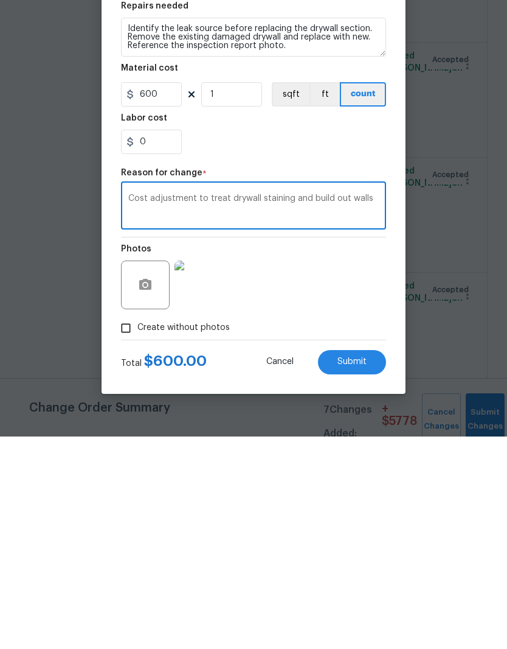
click at [308, 406] on textarea "Cost adjustment to treat drywall staining and build out walls" at bounding box center [253, 419] width 251 height 26
click at [364, 406] on textarea "Cost adjustment to treat drywall staining, build out walls" at bounding box center [253, 419] width 251 height 26
type textarea "Cost adjustment to treat drywall staining, build out walls, and labor"
click at [358, 569] on span "Submit" at bounding box center [352, 573] width 29 height 9
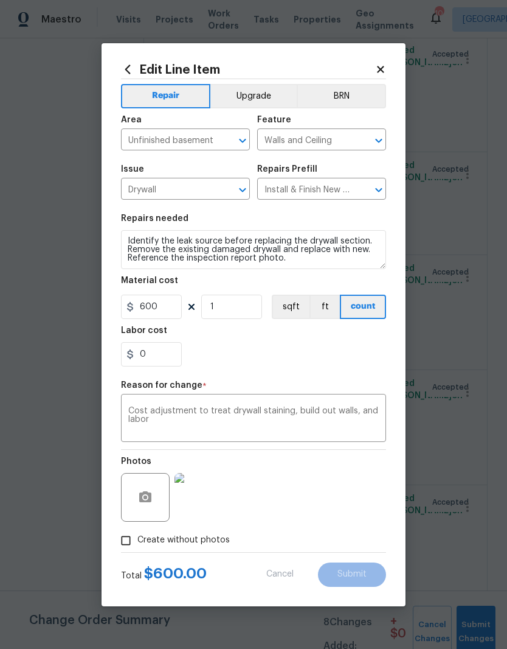
type input "75"
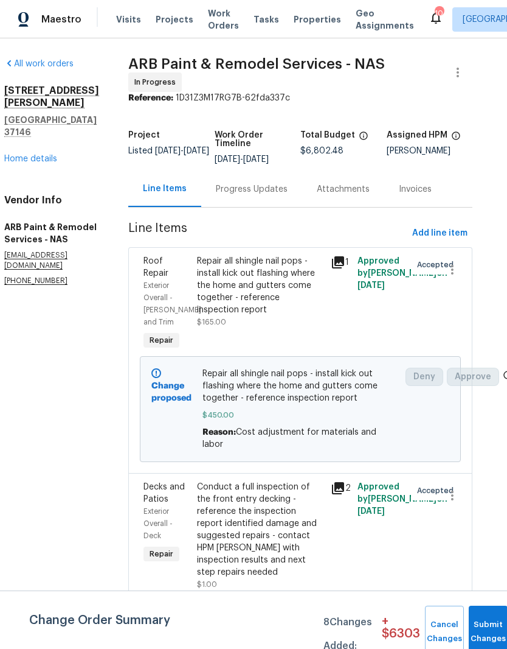
scroll to position [0, 15]
click at [451, 229] on span "Add line item" at bounding box center [439, 233] width 55 height 15
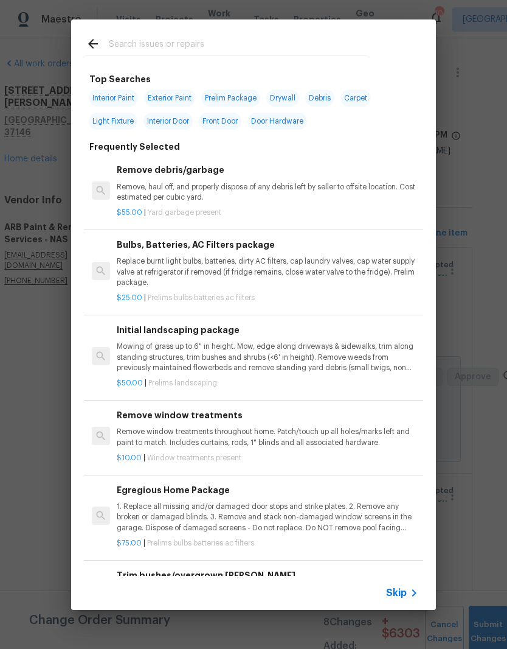
click at [203, 41] on input "text" at bounding box center [238, 46] width 258 height 18
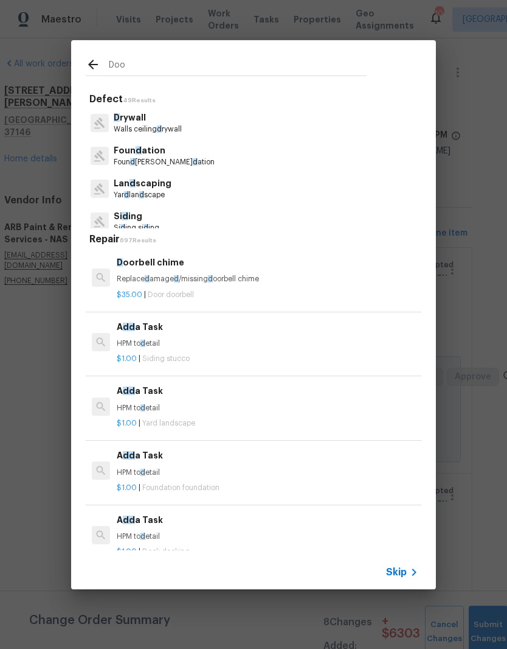
type input "Door"
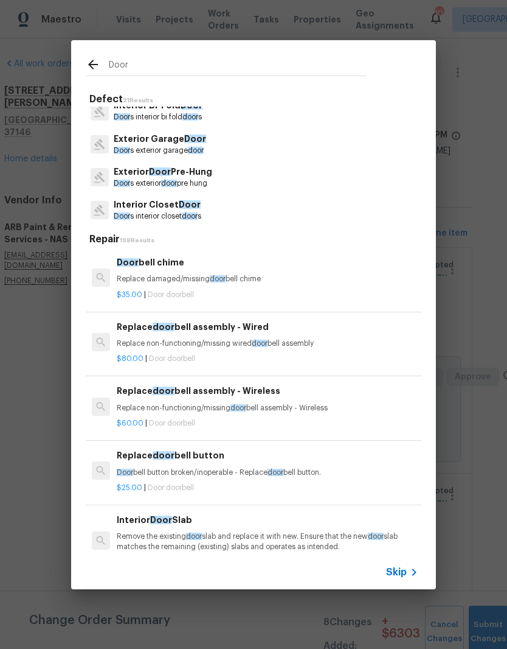
scroll to position [179, 0]
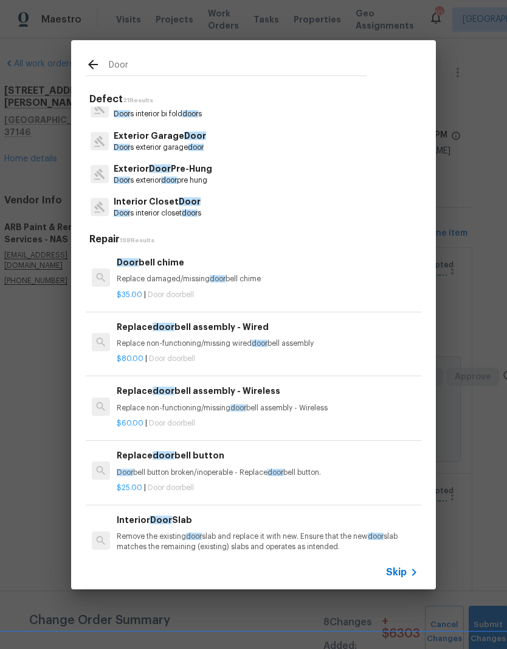
click at [196, 175] on p "Door s exterior door pre hung" at bounding box center [163, 180] width 99 height 10
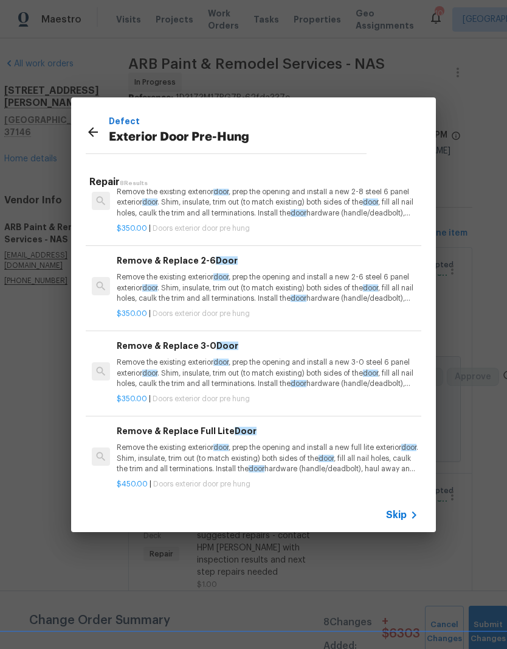
scroll to position [256, 0]
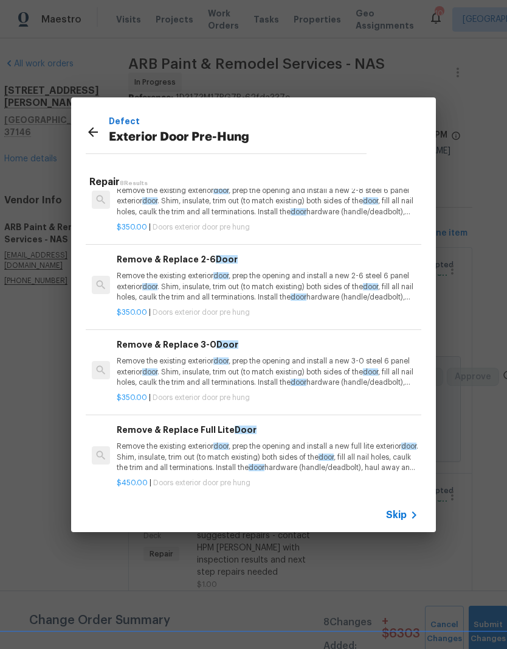
click at [283, 362] on p "Remove the existing exterior door , prep the opening and install a new 3-0 stee…" at bounding box center [268, 371] width 302 height 31
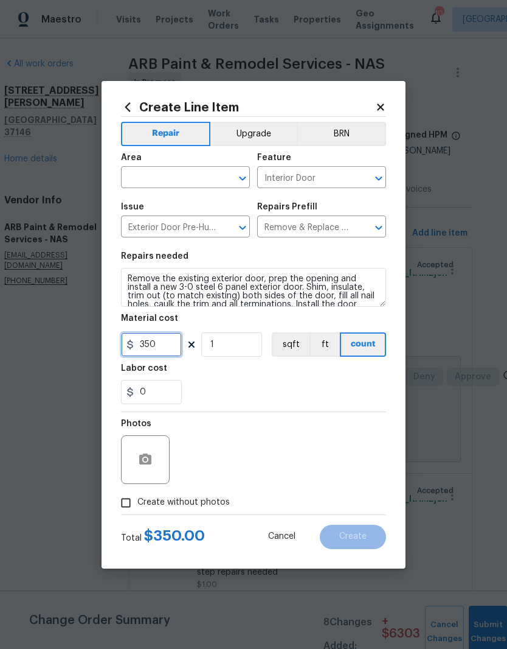
click at [167, 344] on input "350" at bounding box center [151, 344] width 61 height 24
type input "450"
click at [207, 179] on input "text" at bounding box center [168, 178] width 95 height 19
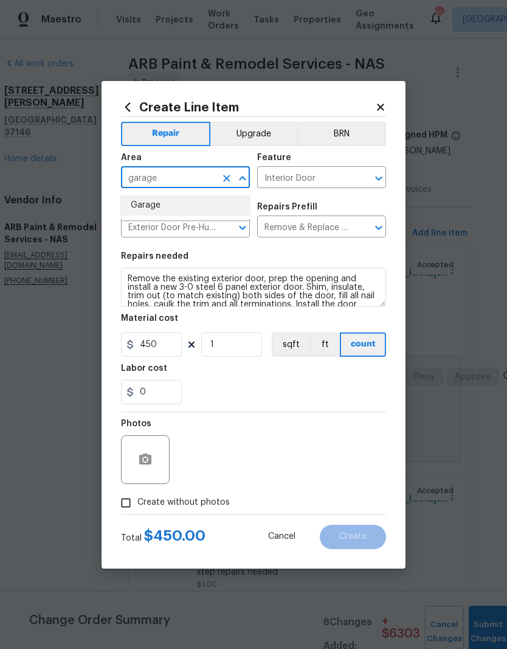
click at [162, 206] on li "Garage" at bounding box center [185, 205] width 129 height 20
type input "Garage"
click at [131, 277] on textarea "Remove the existing exterior door, prep the opening and install a new 3-0 steel…" at bounding box center [253, 287] width 265 height 39
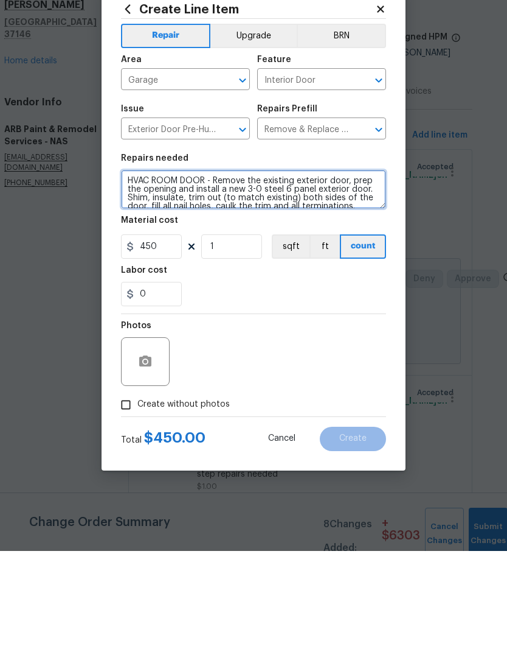
type textarea "HVAC ROOM DOOR - Remove the existing exterior door, prep the opening and instal…"
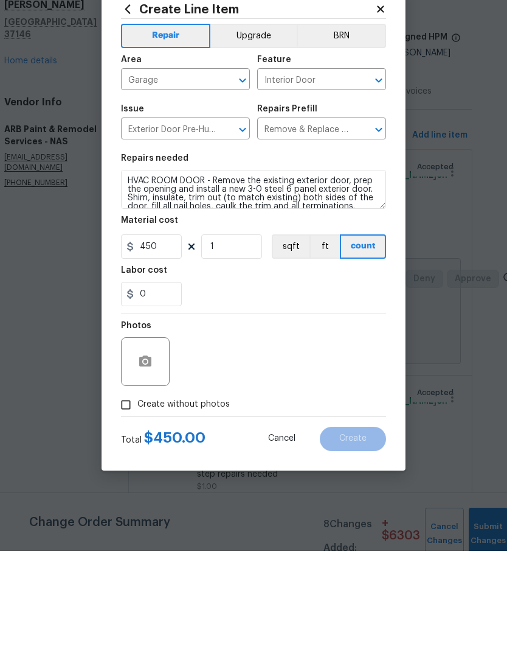
click at [132, 491] on input "Create without photos" at bounding box center [125, 502] width 23 height 23
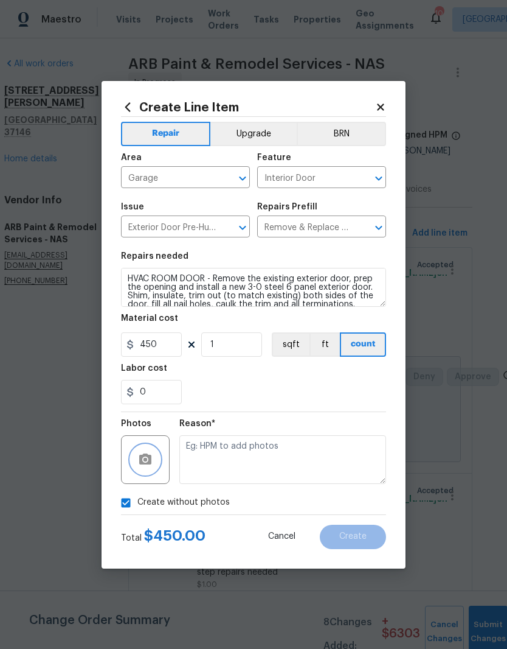
click at [151, 454] on icon "button" at bounding box center [145, 459] width 15 height 15
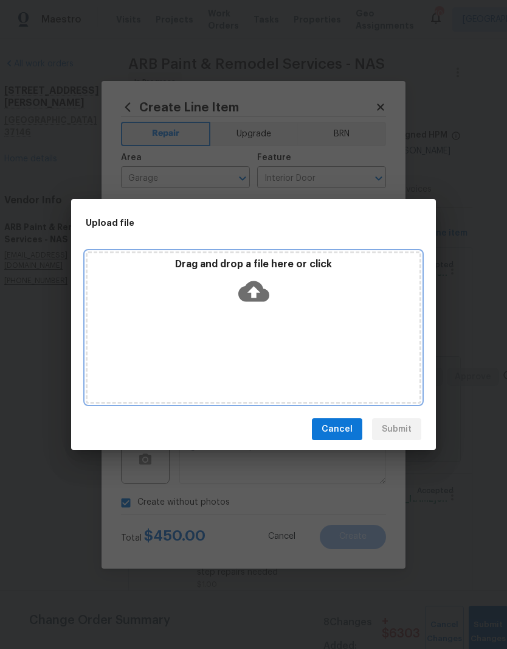
click at [224, 308] on div "Drag and drop a file here or click" at bounding box center [254, 284] width 332 height 52
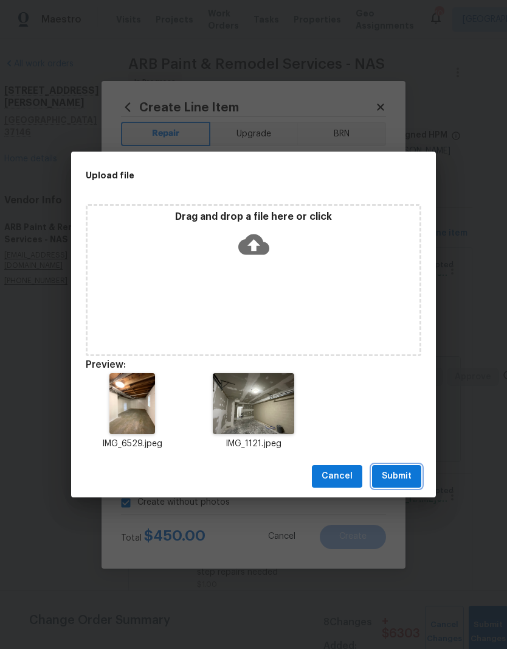
click at [405, 479] on span "Submit" at bounding box center [397, 475] width 30 height 15
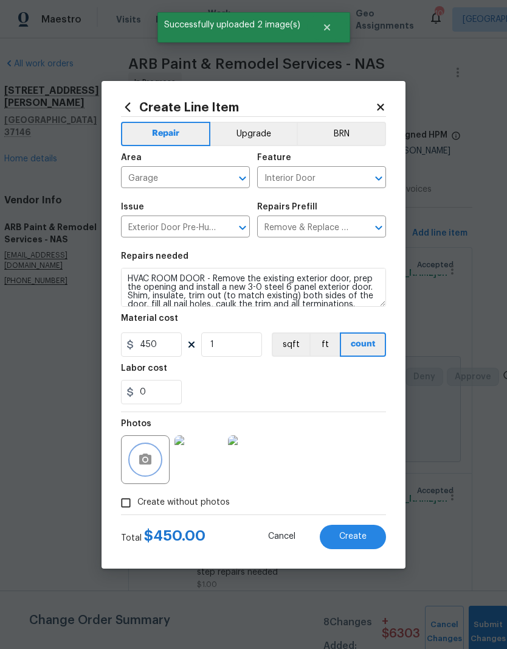
checkbox input "false"
click at [216, 470] on img at bounding box center [199, 459] width 49 height 49
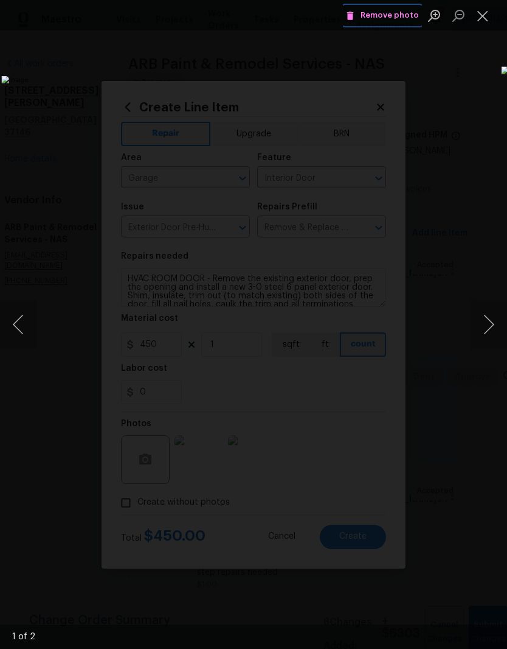
click at [398, 20] on span "Remove photo" at bounding box center [382, 16] width 73 height 14
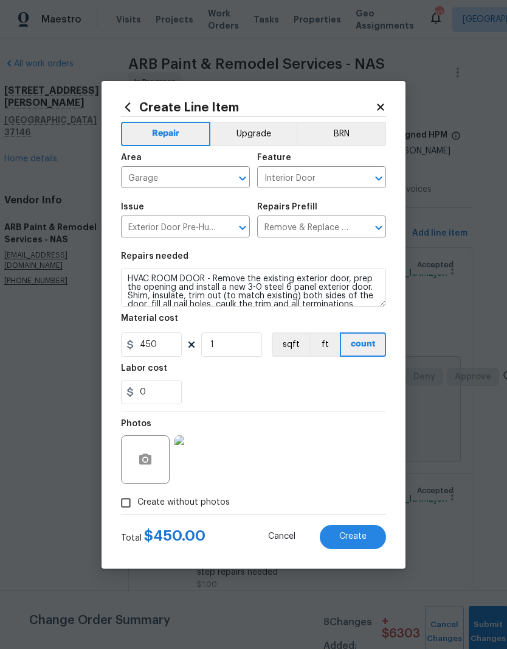
click at [205, 465] on img at bounding box center [199, 459] width 49 height 49
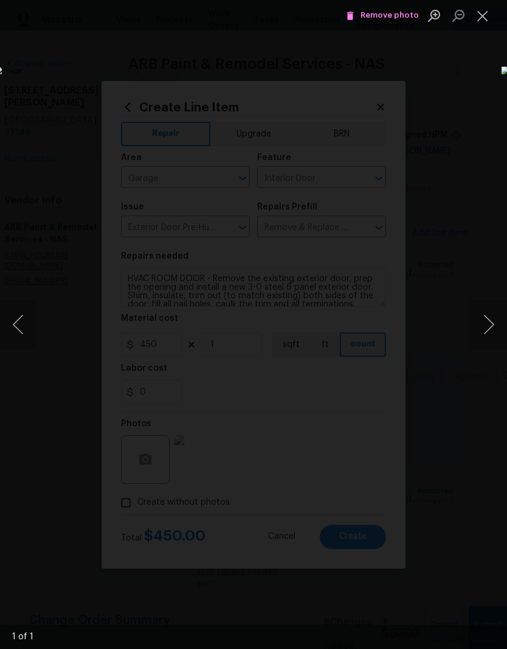
click at [490, 20] on button "Close lightbox" at bounding box center [483, 15] width 24 height 21
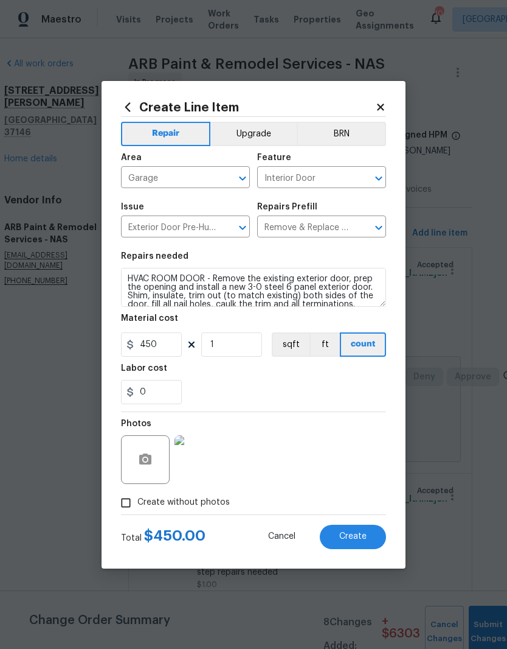
click at [358, 537] on span "Create" at bounding box center [352, 536] width 27 height 9
type input "0"
checkbox input "true"
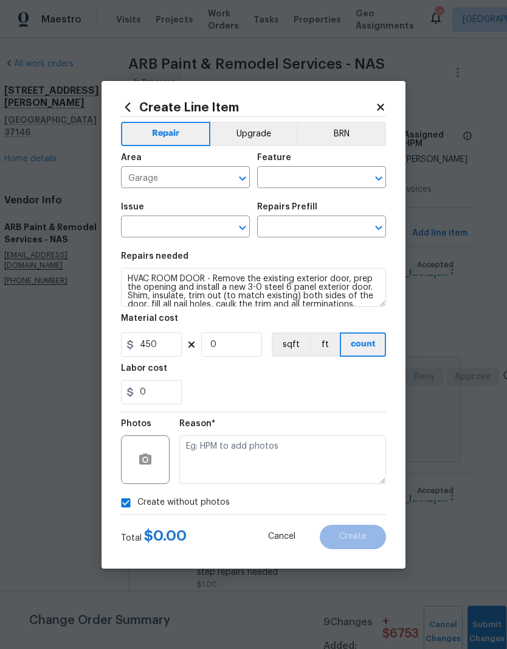
type input "0"
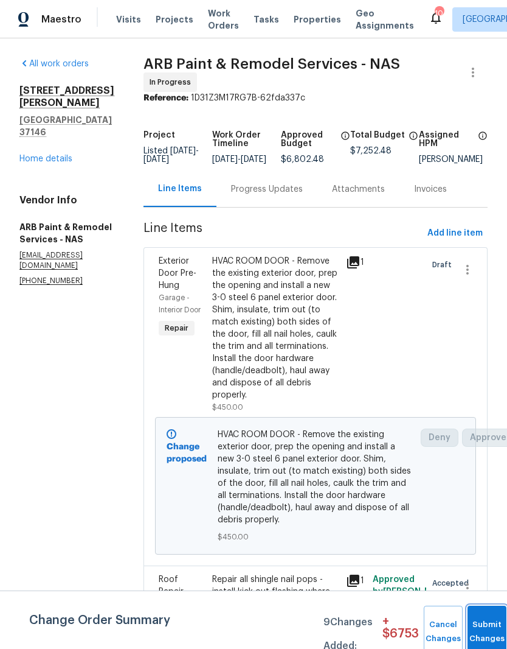
click at [484, 623] on button "Submit Changes" at bounding box center [487, 631] width 39 height 52
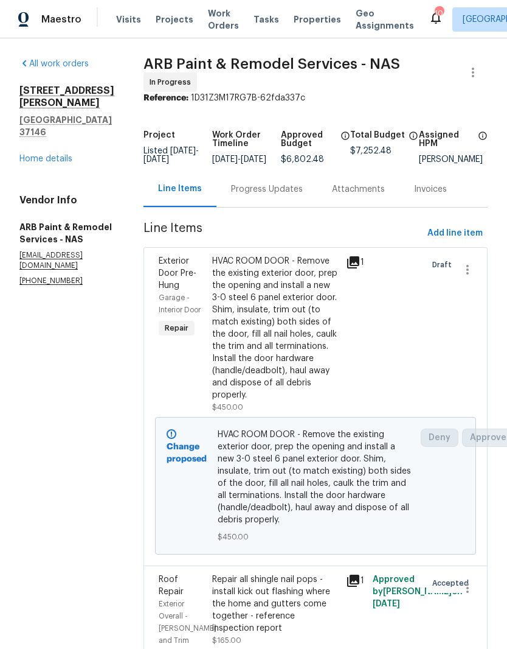
click at [52, 155] on link "Home details" at bounding box center [45, 159] width 53 height 9
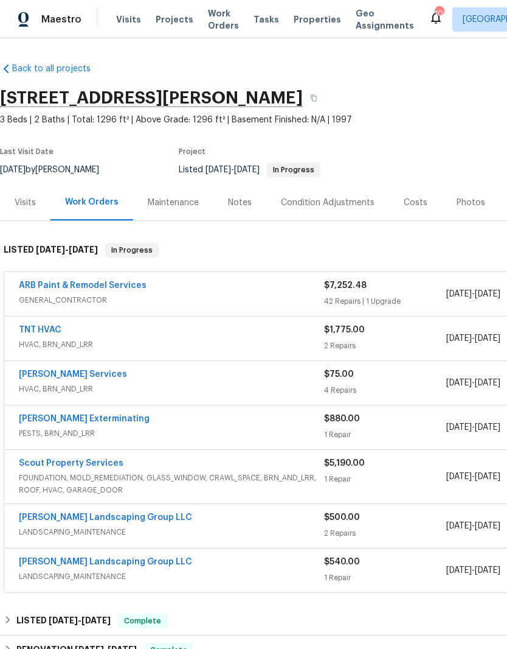
click at [33, 197] on div "Visits" at bounding box center [25, 203] width 21 height 12
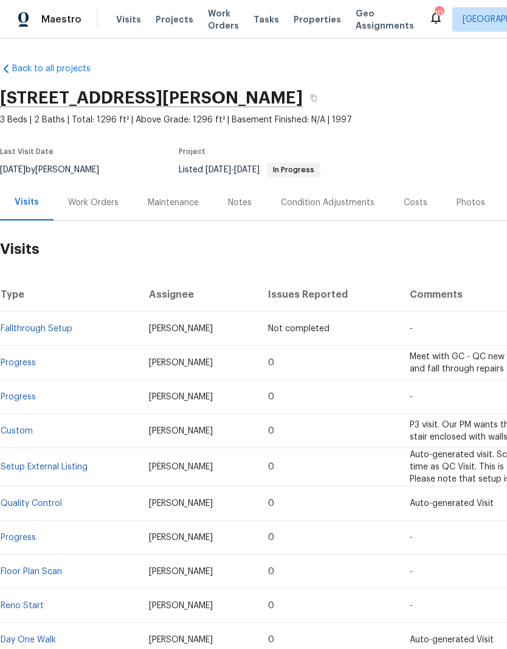
click at [34, 196] on div "Visits" at bounding box center [27, 202] width 24 height 12
click at [126, 22] on span "Visits" at bounding box center [128, 19] width 25 height 12
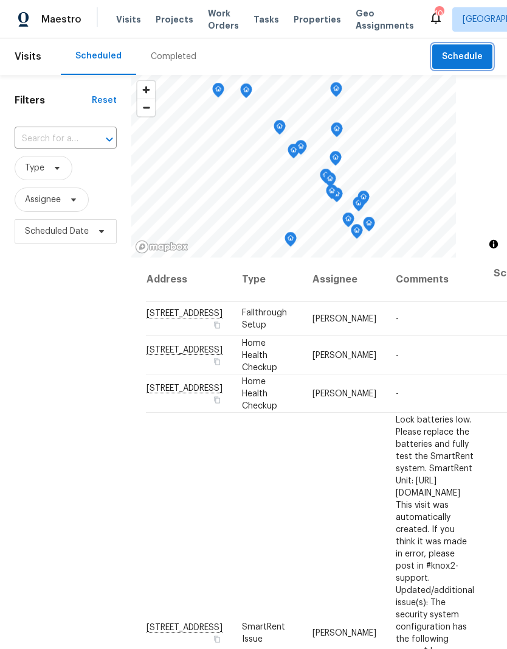
click at [457, 52] on span "Schedule" at bounding box center [462, 56] width 41 height 15
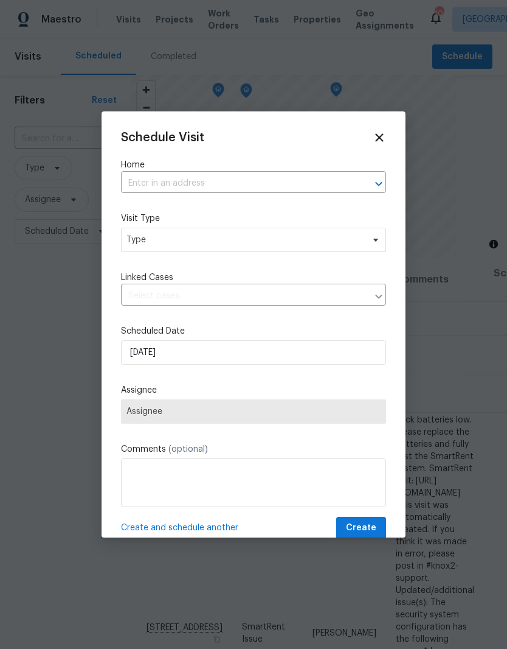
click at [201, 178] on input "text" at bounding box center [236, 183] width 231 height 19
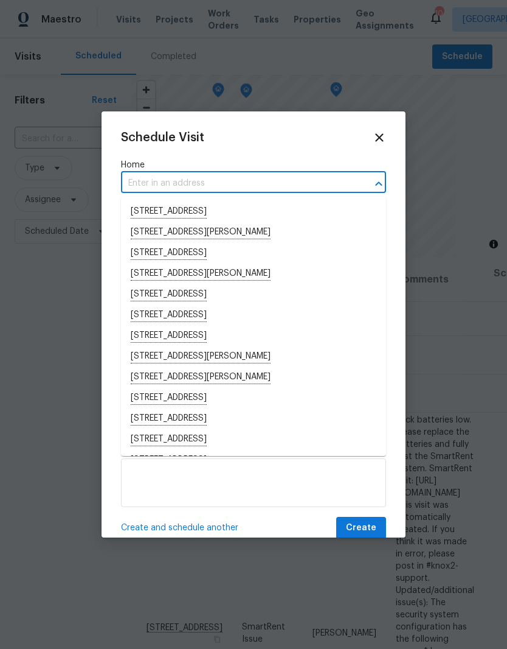
click at [173, 176] on input "text" at bounding box center [236, 183] width 231 height 19
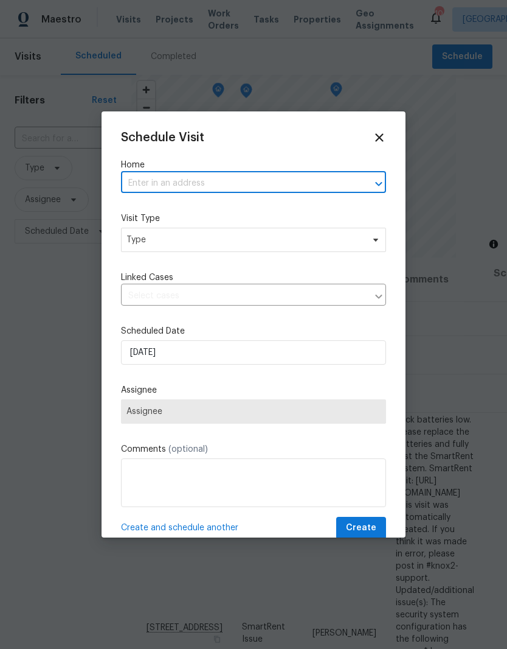
paste input "[STREET_ADDRESS]"
type input "[STREET_ADDRESS]"
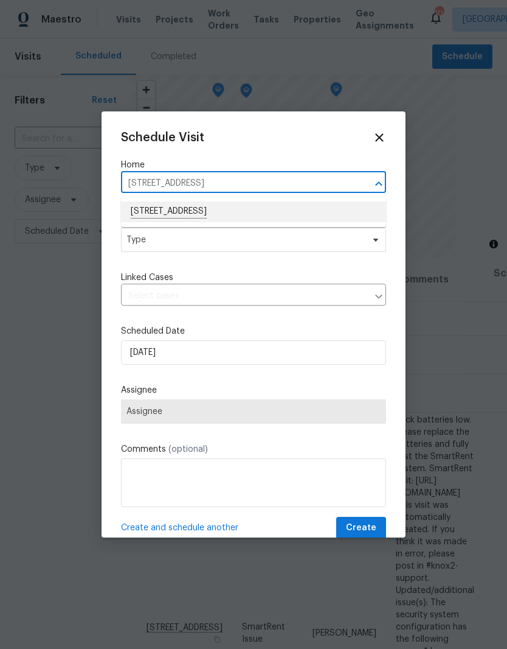
click at [219, 210] on li "[STREET_ADDRESS]" at bounding box center [253, 211] width 265 height 21
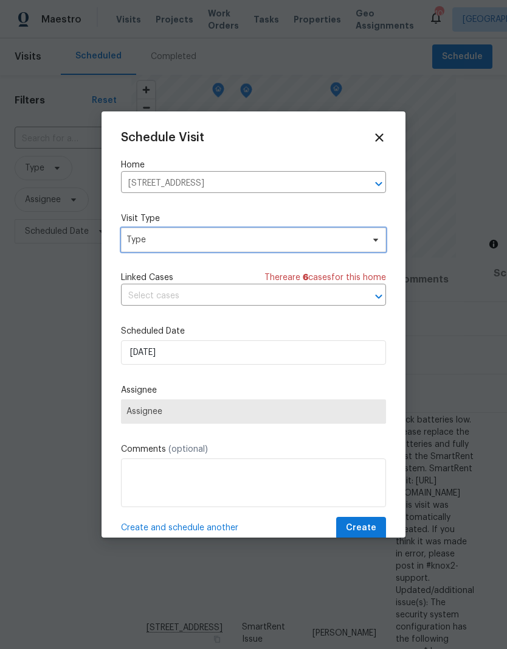
click at [375, 244] on icon at bounding box center [376, 240] width 10 height 10
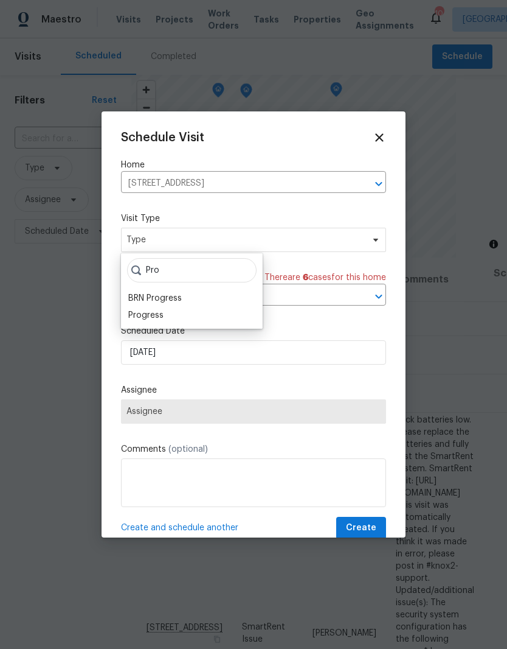
type input "Pro"
click at [162, 315] on div "Progress" at bounding box center [145, 315] width 35 height 12
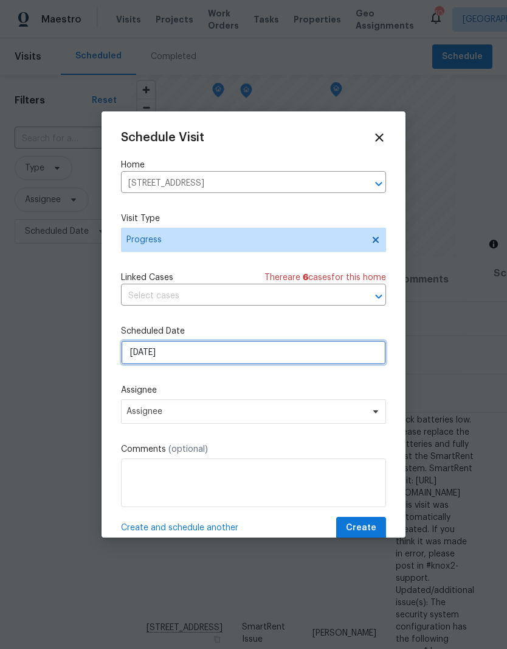
click at [360, 358] on input "[DATE]" at bounding box center [253, 352] width 265 height 24
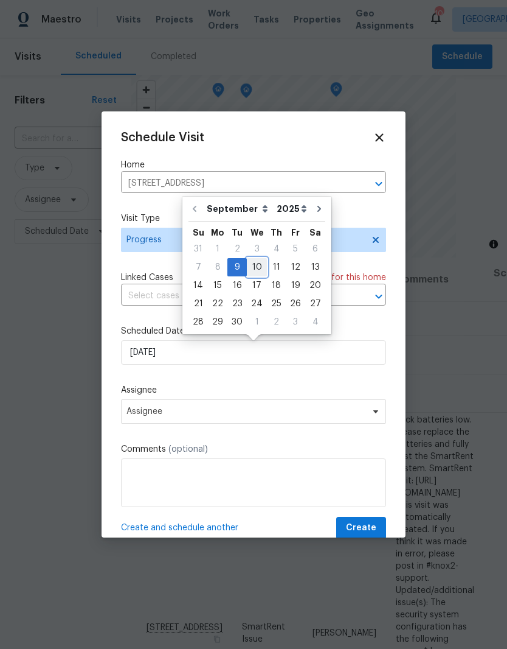
click at [258, 268] on div "10" at bounding box center [257, 267] width 20 height 17
type input "[DATE]"
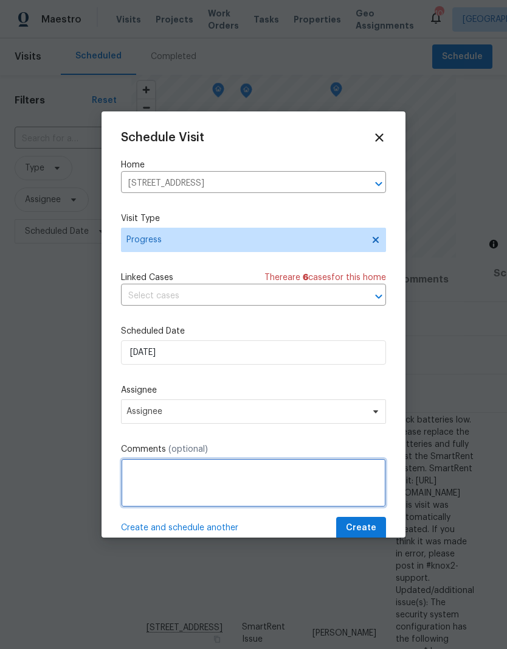
click at [221, 481] on textarea at bounding box center [253, 482] width 265 height 49
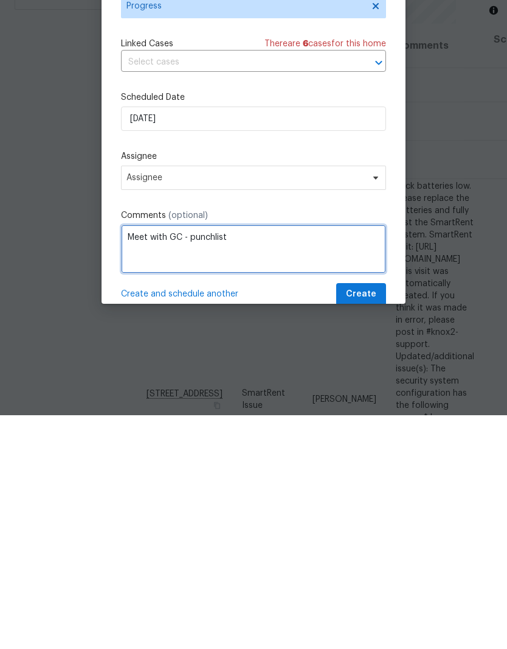
type textarea "Meet with GC - punchlist"
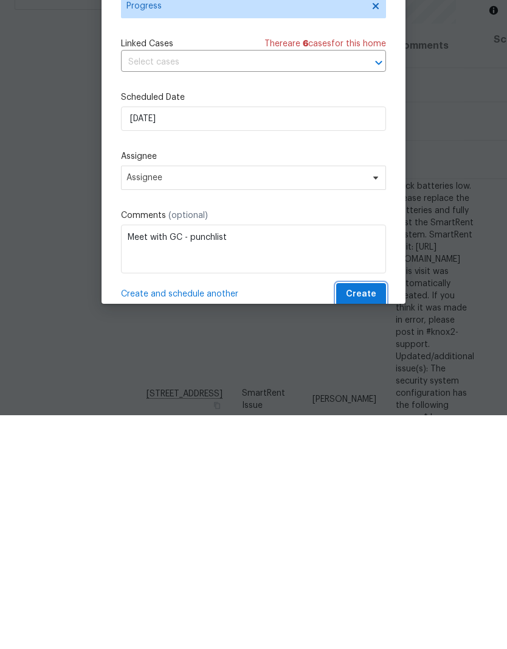
click at [371, 520] on span "Create" at bounding box center [361, 527] width 30 height 15
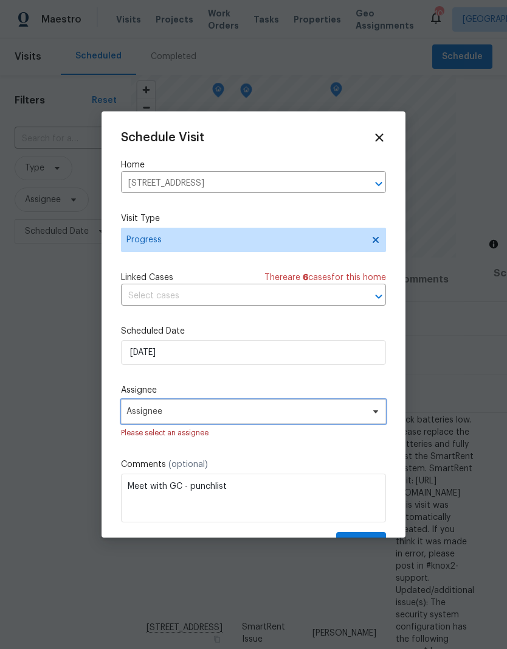
click at [370, 416] on span at bounding box center [373, 411] width 13 height 10
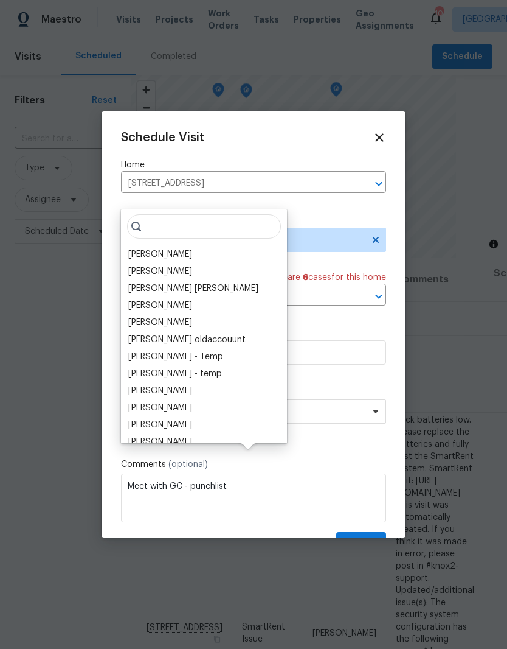
click at [185, 248] on div "[PERSON_NAME]" at bounding box center [160, 254] width 64 height 12
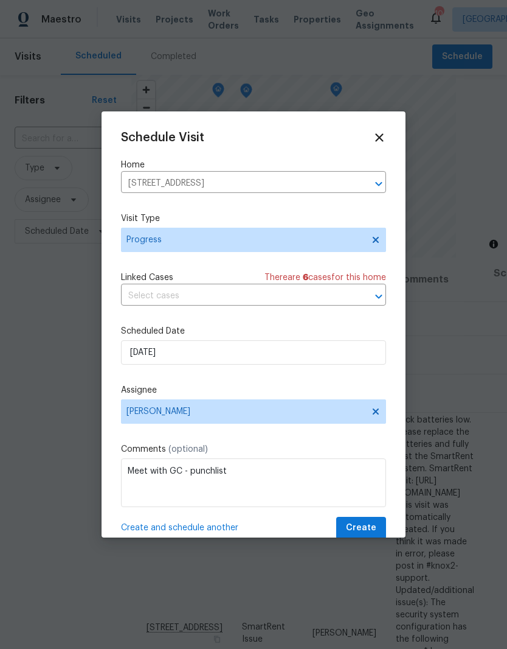
click at [367, 525] on span "Create" at bounding box center [361, 527] width 30 height 15
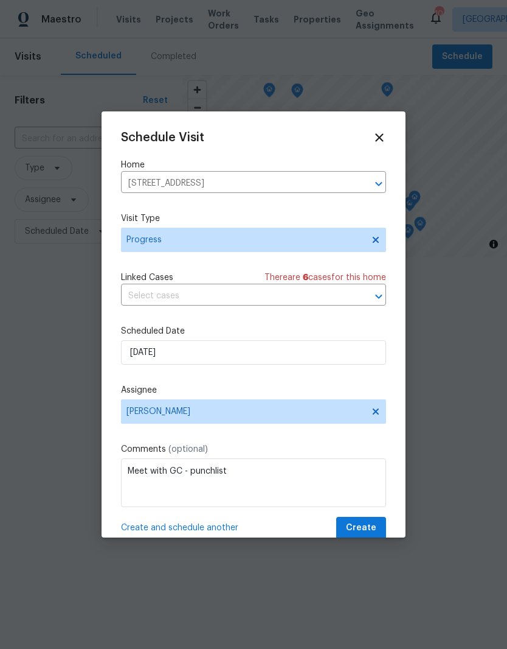
scroll to position [0, 0]
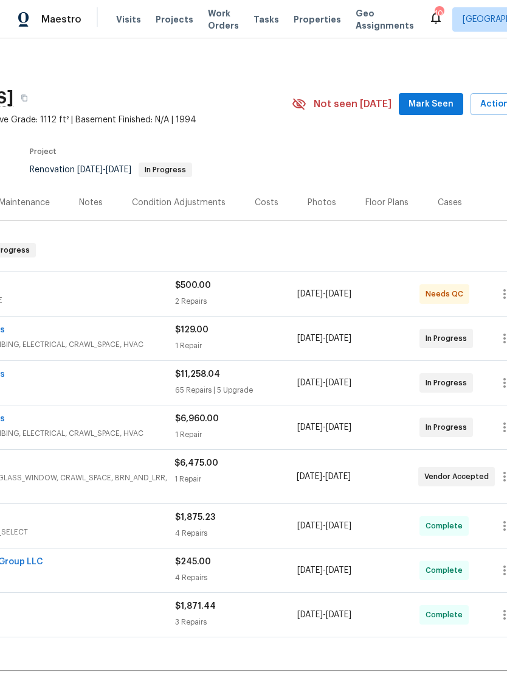
scroll to position [0, 151]
click at [434, 106] on span "Mark Seen" at bounding box center [429, 104] width 45 height 15
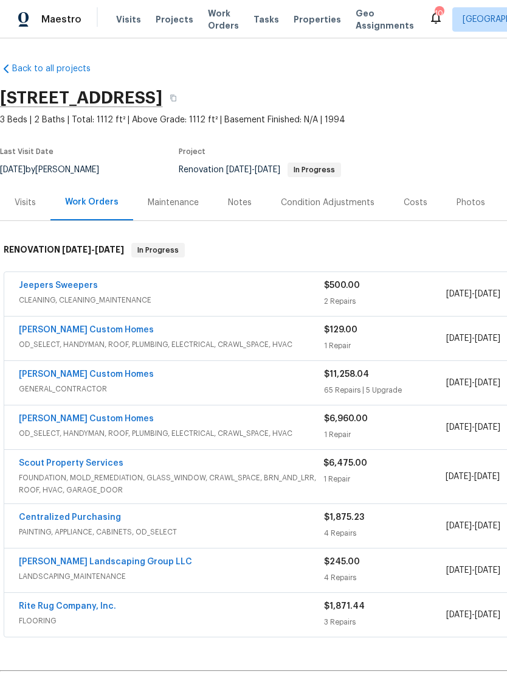
scroll to position [0, 0]
click at [38, 462] on link "Scout Property Services" at bounding box center [71, 463] width 105 height 9
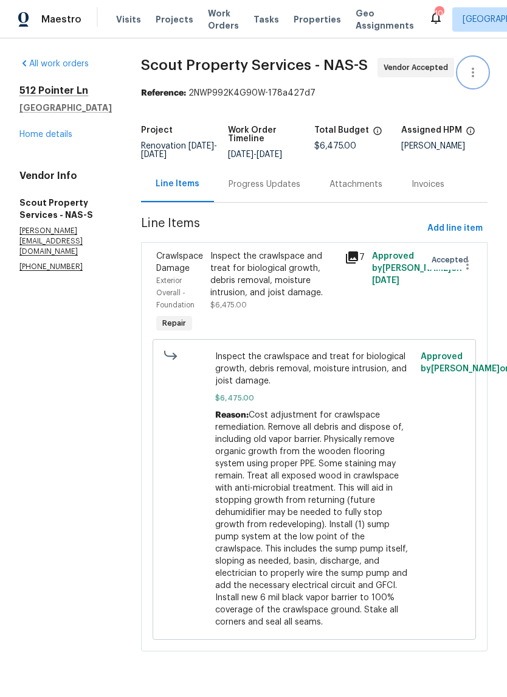
click at [476, 78] on icon "button" at bounding box center [473, 72] width 15 height 15
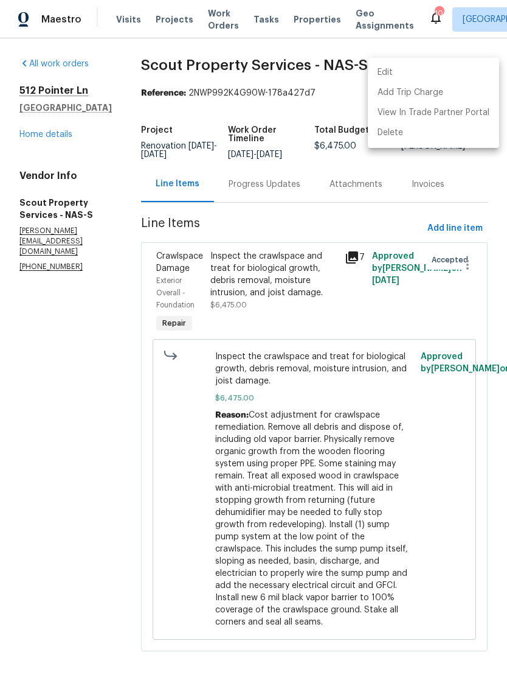
click at [406, 75] on li "Edit" at bounding box center [433, 73] width 131 height 20
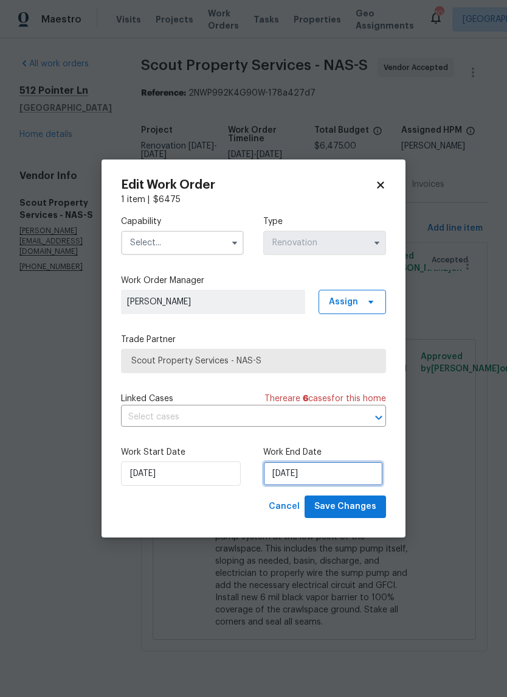
click at [318, 473] on input "[DATE]" at bounding box center [323, 473] width 120 height 24
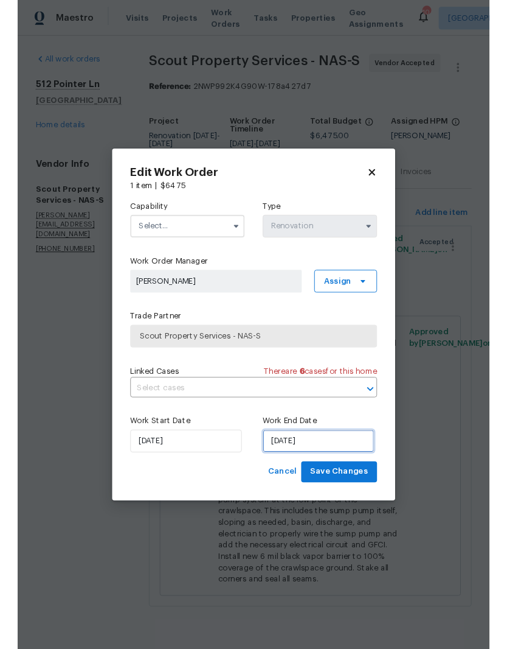
scroll to position [33, 0]
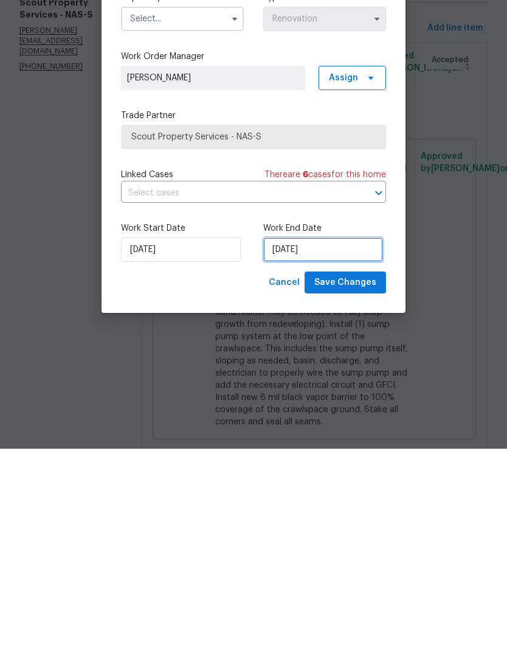
select select "8"
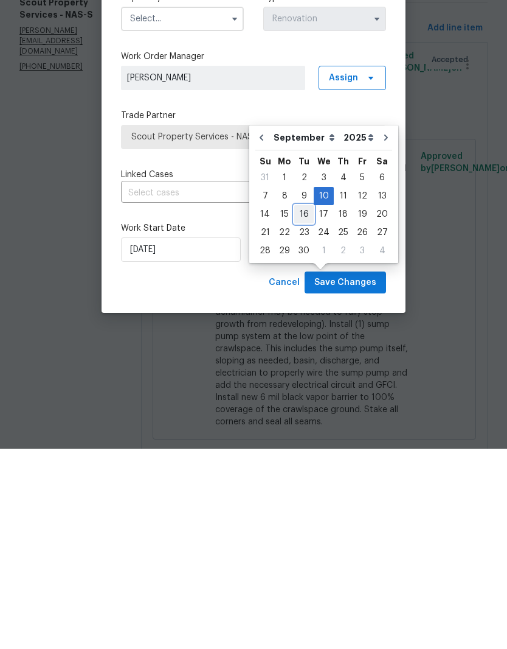
click at [306, 406] on div "16" at bounding box center [303, 414] width 19 height 17
type input "9/16/2025"
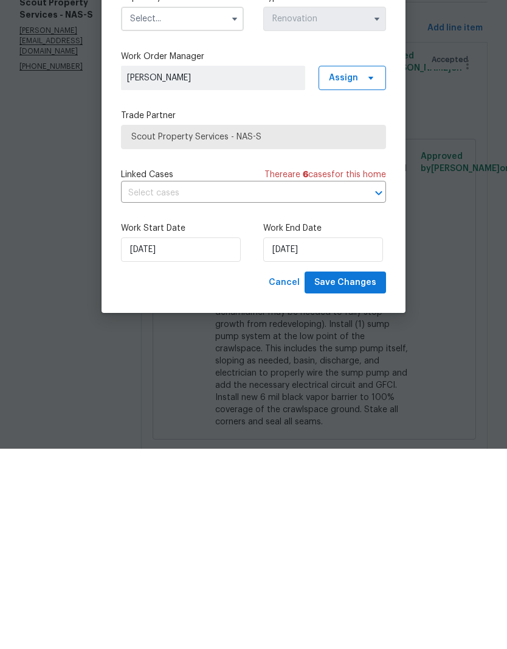
scroll to position [0, 0]
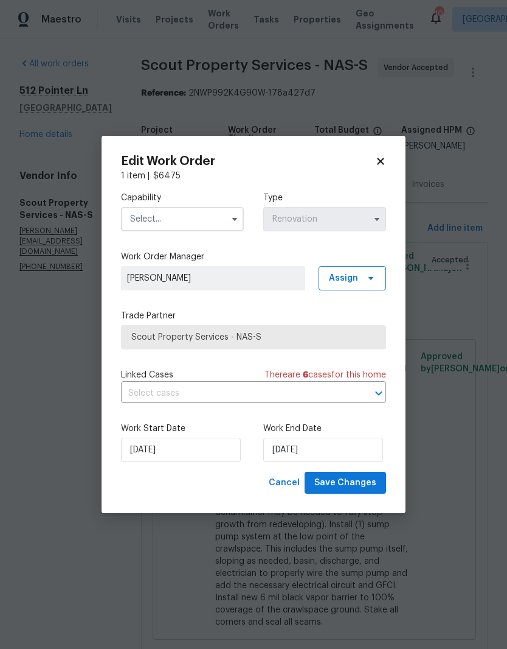
click at [225, 218] on input "text" at bounding box center [182, 219] width 123 height 24
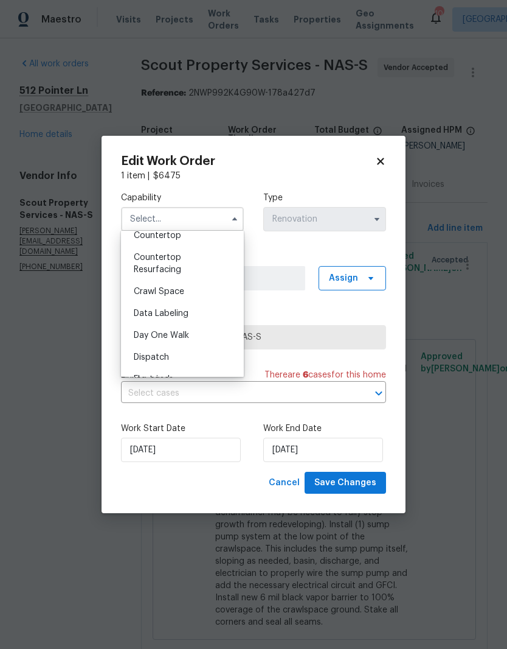
scroll to position [273, 0]
click at [183, 273] on span "Crawl Space" at bounding box center [159, 269] width 50 height 9
type input "Crawl Space"
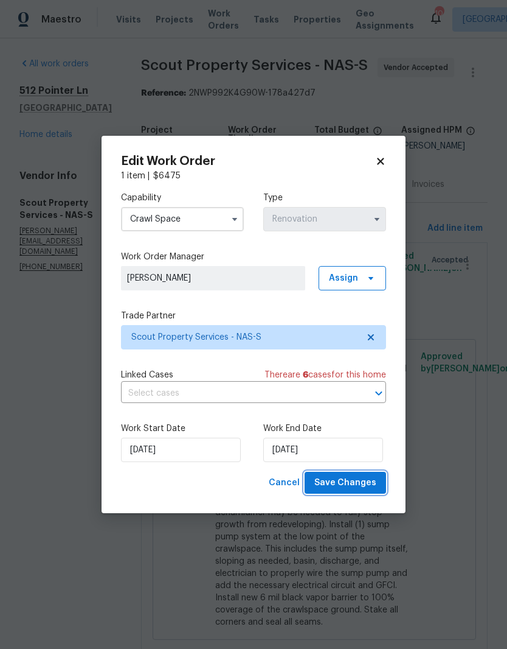
click at [357, 485] on span "Save Changes" at bounding box center [346, 482] width 62 height 15
